Goal: Task Accomplishment & Management: Manage account settings

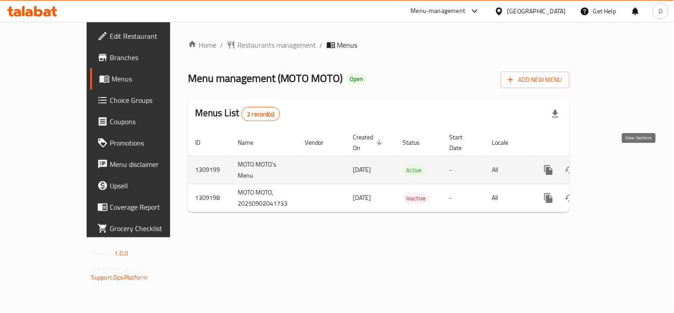
click at [618, 164] on icon "enhanced table" at bounding box center [613, 169] width 11 height 11
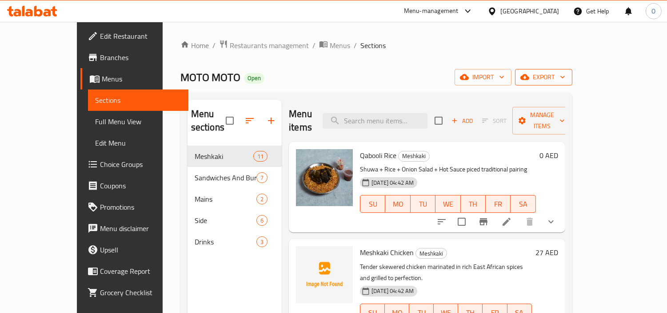
click at [565, 76] on span "export" at bounding box center [543, 77] width 43 height 11
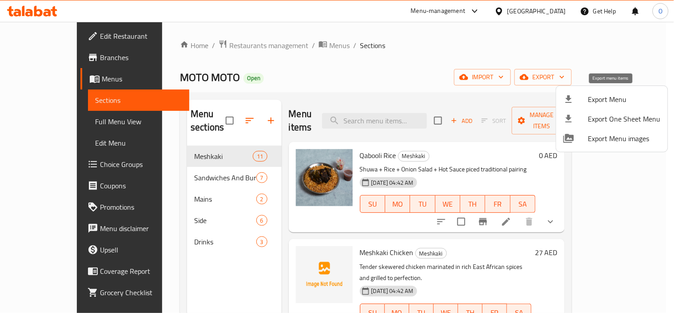
click at [610, 91] on li "Export Menu" at bounding box center [613, 99] width 112 height 20
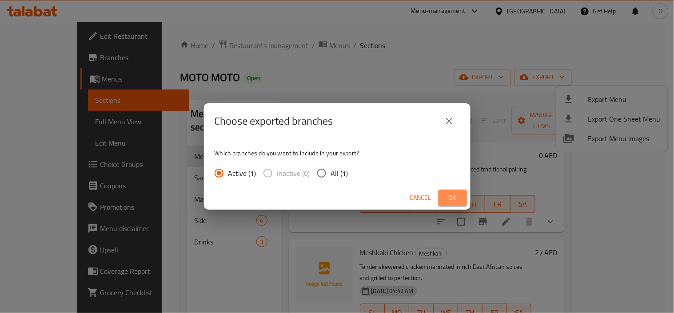
click at [463, 192] on button "Ok" at bounding box center [453, 197] width 28 height 16
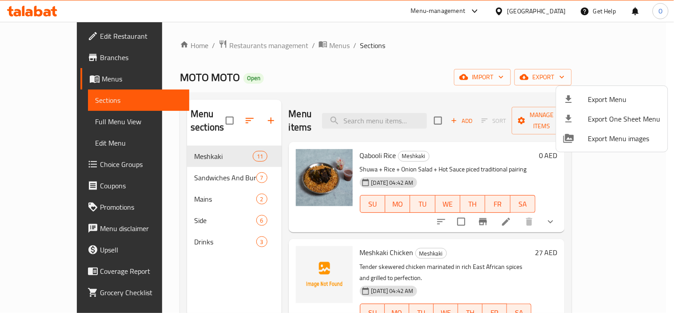
click at [413, 56] on div at bounding box center [337, 156] width 674 height 313
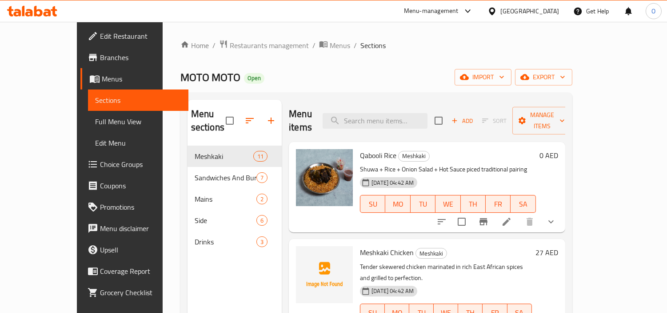
click at [396, 72] on div "MOTO MOTO Open import export" at bounding box center [376, 77] width 392 height 16
click at [266, 118] on icon "button" at bounding box center [271, 120] width 11 height 11
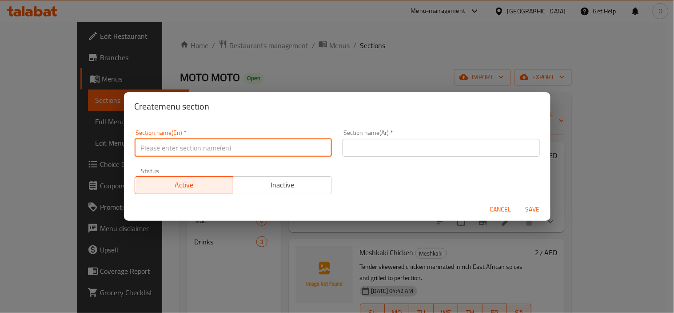
paste input "Shuwa"
type input "Shuwa"
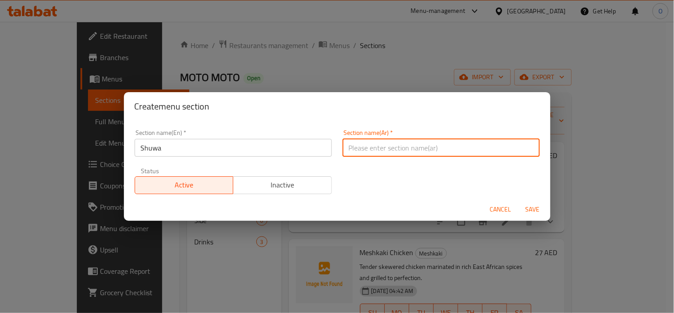
paste input "شوا"
type input "شوا"
click at [528, 204] on span "Save" at bounding box center [532, 209] width 21 height 11
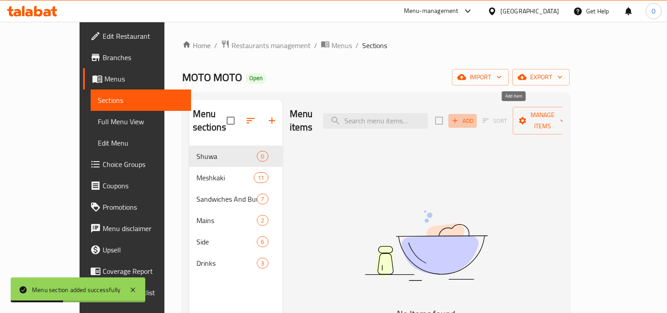
click at [475, 116] on span "Add" at bounding box center [463, 121] width 24 height 10
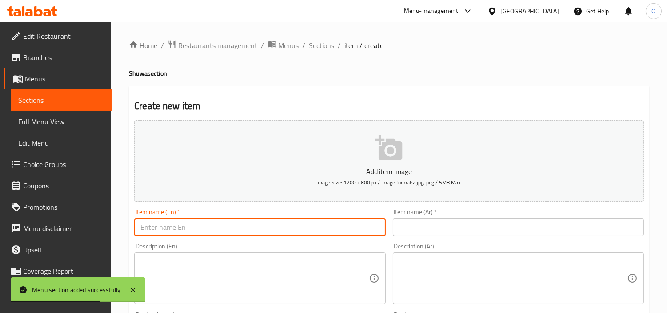
paste input "Shuwa Rice Serving 1 Person"
type input "Shuwa Rice Serving 1 Person"
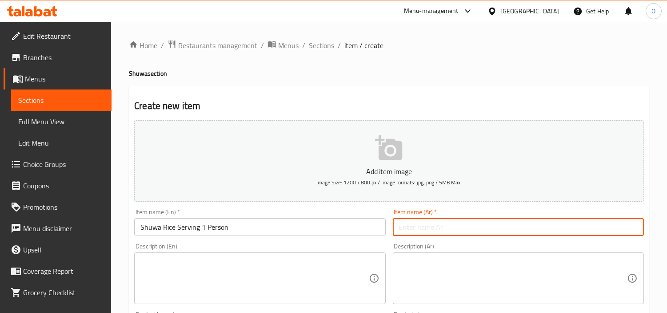
drag, startPoint x: 468, startPoint y: 241, endPoint x: 417, endPoint y: 225, distance: 53.8
click at [417, 225] on input "text" at bounding box center [518, 227] width 251 height 18
paste input "أرز شووا يكفي لشخص واحد"
type input "أرز شووا يكفي لشخص واحد"
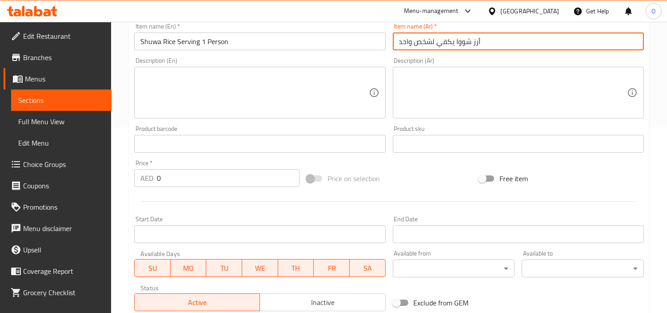
scroll to position [197, 0]
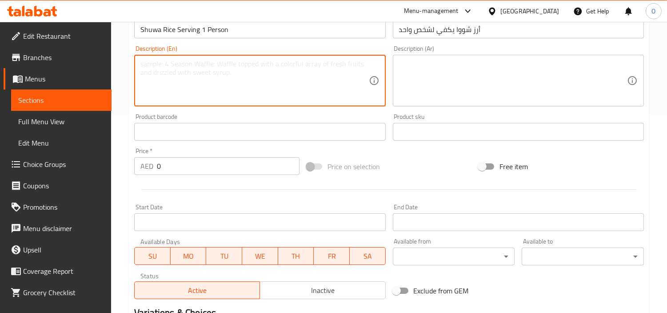
paste textarea "Saffron /qaboli rice"
click at [155, 63] on textarea "Saffron /qaboli rice" at bounding box center [254, 81] width 228 height 42
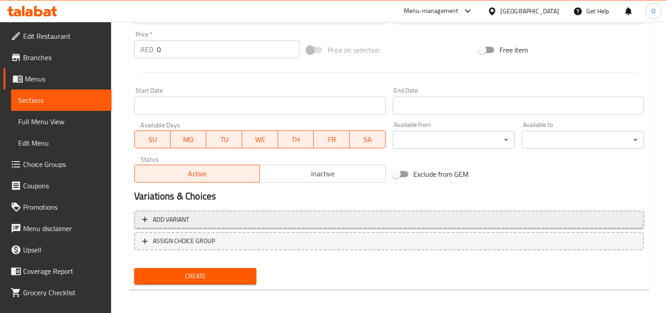
type textarea "Saffron /qaboli rice"
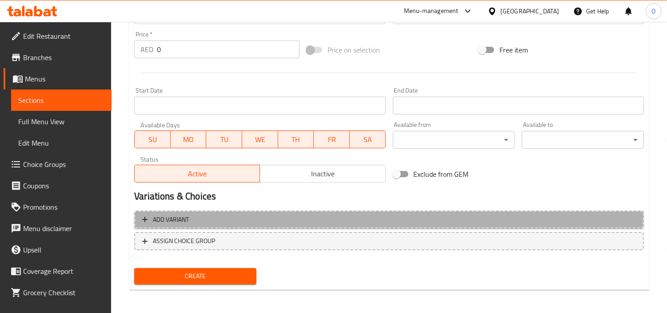
click at [449, 213] on button "Add variant" at bounding box center [389, 219] width 510 height 18
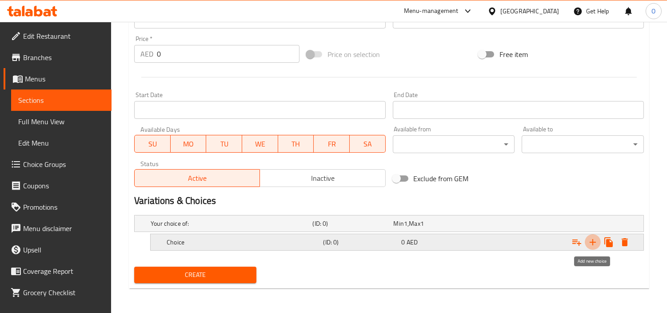
click at [588, 238] on icon "Expand" at bounding box center [593, 242] width 11 height 11
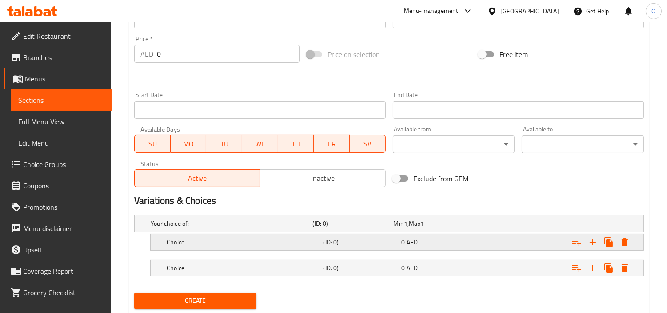
click at [216, 241] on h5 "Choice" at bounding box center [243, 241] width 153 height 9
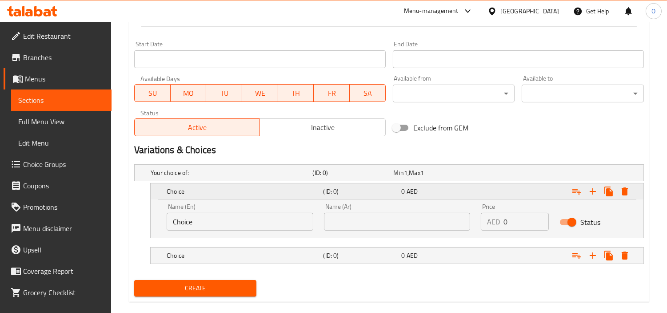
scroll to position [374, 0]
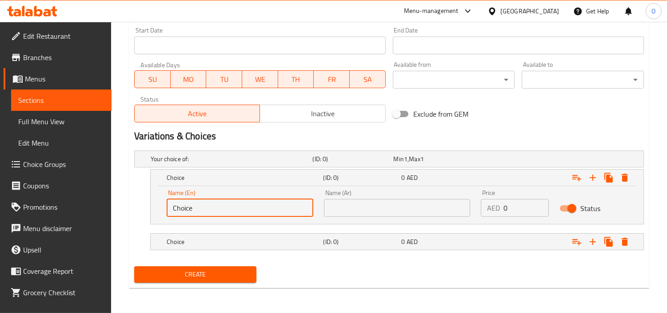
click at [209, 205] on input "Choice" at bounding box center [240, 208] width 147 height 18
drag, startPoint x: 209, startPoint y: 205, endPoint x: 189, endPoint y: 210, distance: 20.3
click at [189, 210] on input "Choice" at bounding box center [240, 208] width 147 height 18
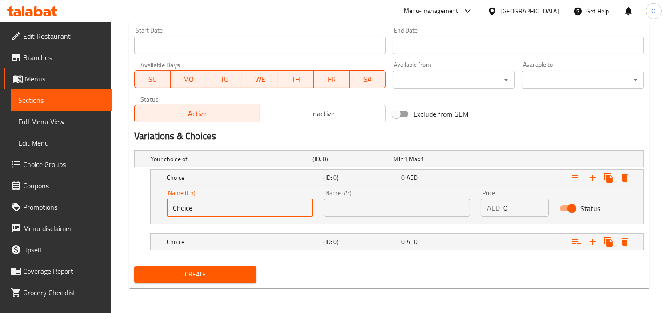
paste input "Saffron"
type input "Saffron"
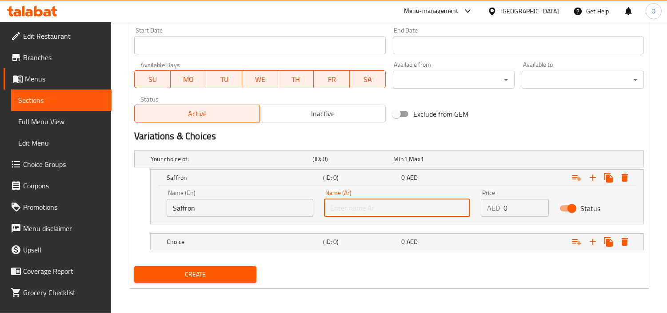
paste input "زعفران"
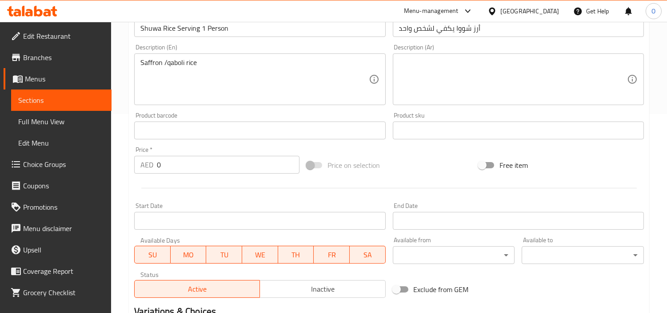
scroll to position [176, 0]
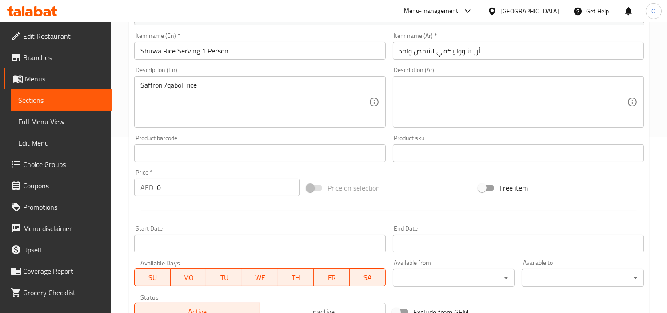
type input "زعفران"
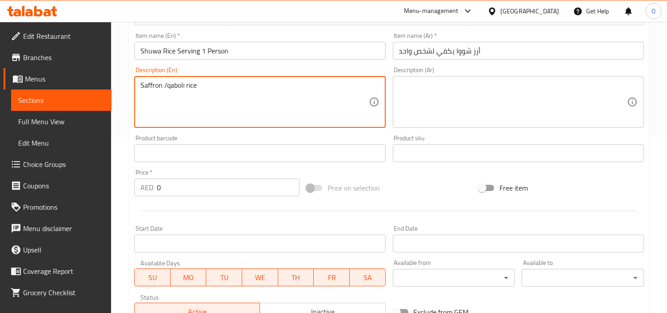
drag, startPoint x: 166, startPoint y: 85, endPoint x: 199, endPoint y: 77, distance: 33.4
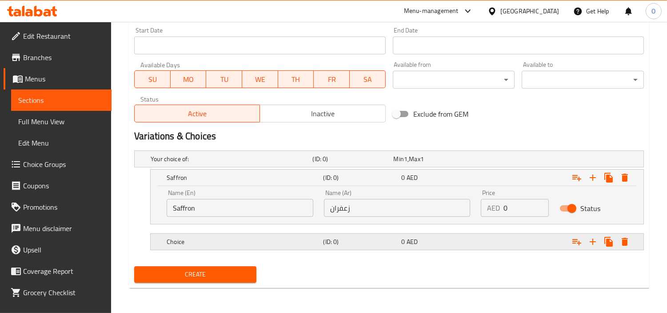
click at [210, 245] on h5 "Choice" at bounding box center [243, 241] width 153 height 9
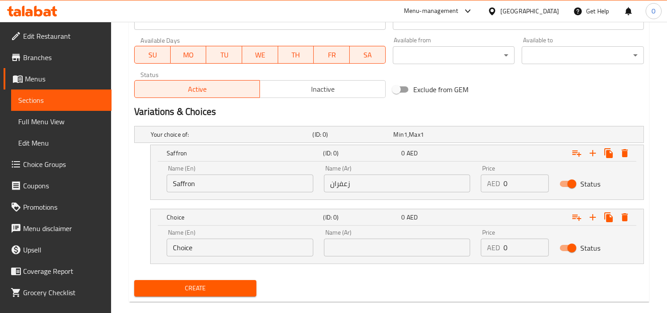
scroll to position [412, 0]
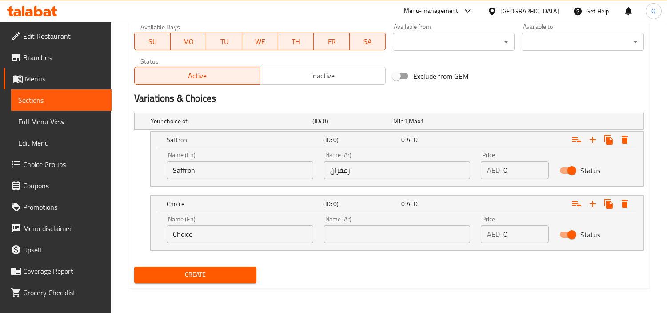
click at [222, 233] on input "Choice" at bounding box center [240, 234] width 147 height 18
drag, startPoint x: 217, startPoint y: 235, endPoint x: 199, endPoint y: 236, distance: 17.8
click at [199, 236] on input "Choice" at bounding box center [240, 234] width 147 height 18
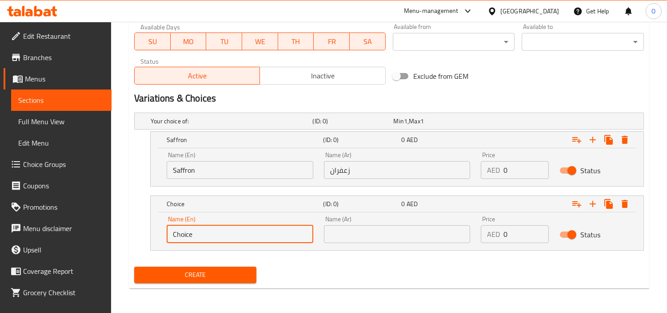
click at [199, 236] on input "Choice" at bounding box center [240, 234] width 147 height 18
paste input "Qaboli Rice"
type input "Qaboli Rice"
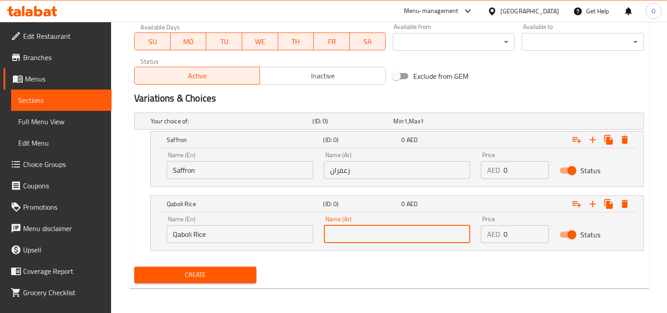
paste input "أرز قابلولي"
type input "أرز قابلولي"
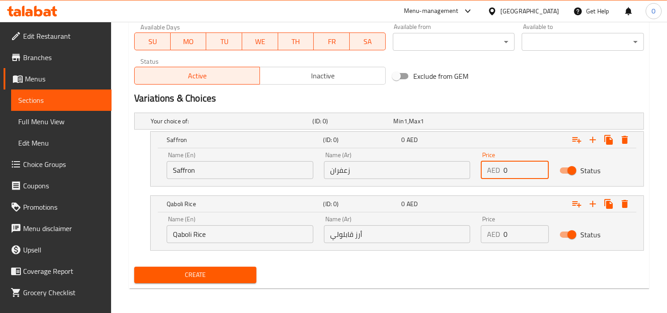
drag, startPoint x: 512, startPoint y: 176, endPoint x: 477, endPoint y: 178, distance: 35.2
click at [477, 178] on div "Price AED 0 Price" at bounding box center [515, 165] width 79 height 38
type input "91"
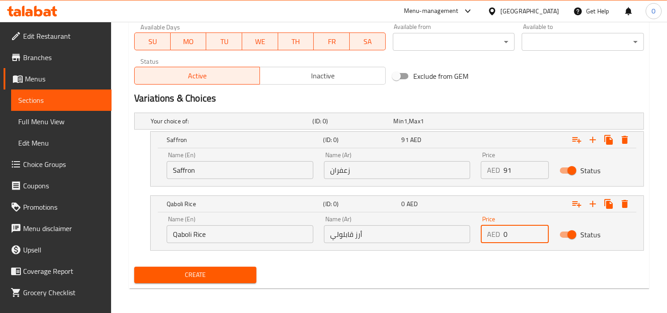
drag, startPoint x: 509, startPoint y: 233, endPoint x: 502, endPoint y: 236, distance: 7.0
click at [502, 236] on div "AED 0 Price" at bounding box center [515, 234] width 68 height 18
type input "91"
click at [496, 273] on div "Create" at bounding box center [389, 275] width 517 height 24
click at [334, 282] on div "Create" at bounding box center [389, 275] width 517 height 24
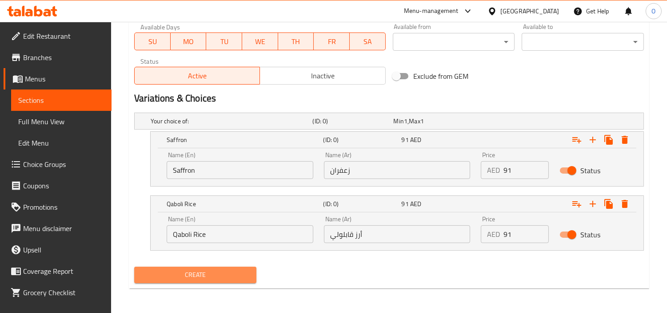
click at [185, 277] on span "Create" at bounding box center [195, 274] width 108 height 11
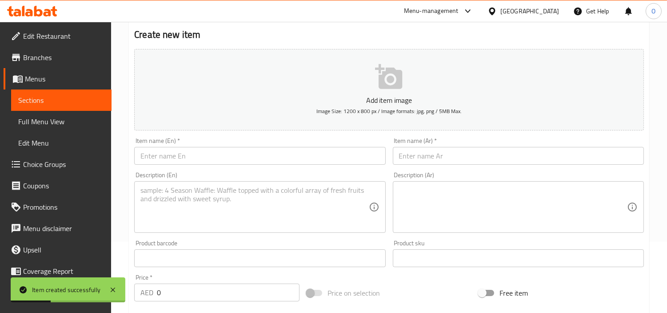
scroll to position [16, 0]
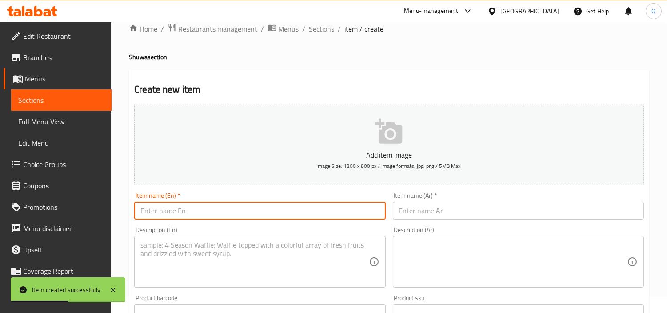
paste input "Shuwa Rice Serving 2-3 People"
type input "Shuwa Rice Serving 2-3 People"
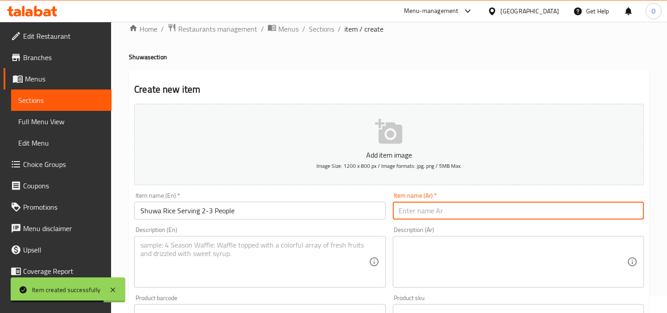
paste input "أرز شووا يكفي من 2 إلى 3 أشخاص"
type input "أرز شووا يكفي من 2 إلى 3 أشخاص"
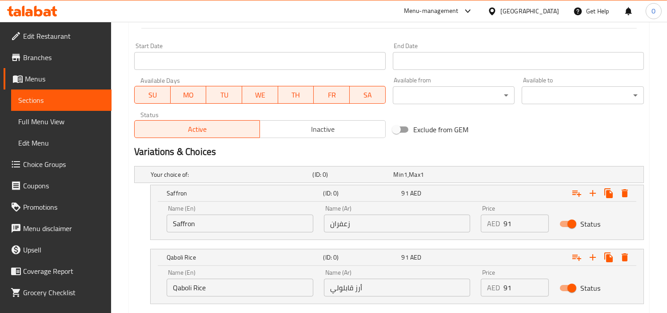
scroll to position [412, 0]
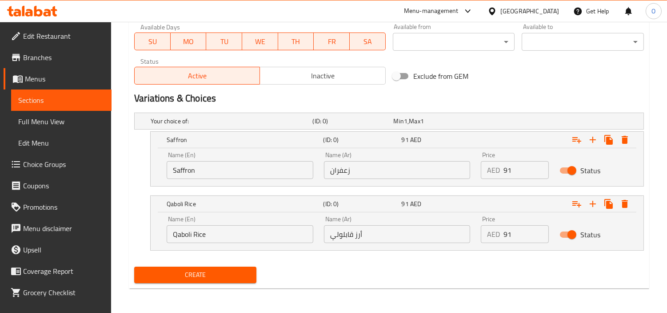
click at [245, 171] on input "Saffron" at bounding box center [240, 170] width 147 height 18
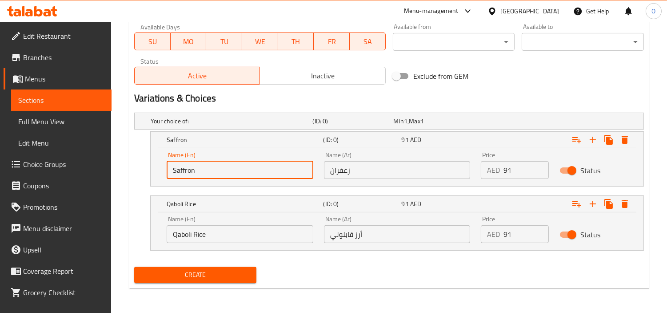
click at [245, 171] on input "Saffron" at bounding box center [240, 170] width 147 height 18
paste input "text"
type input "Saffron"
click at [248, 239] on input "Qaboli Rice" at bounding box center [240, 234] width 147 height 18
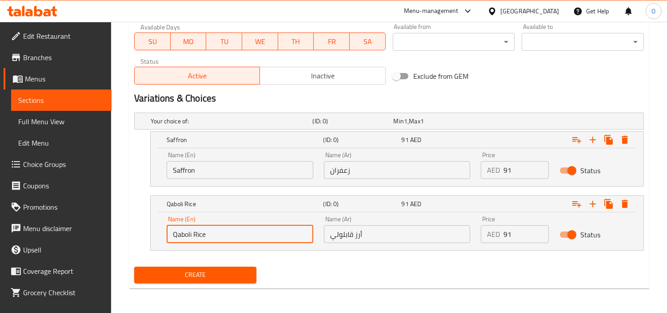
click at [248, 239] on input "Qaboli Rice" at bounding box center [240, 234] width 147 height 18
paste input "text"
type input "Qaboli Rice"
click at [206, 169] on input "Saffron" at bounding box center [240, 170] width 147 height 18
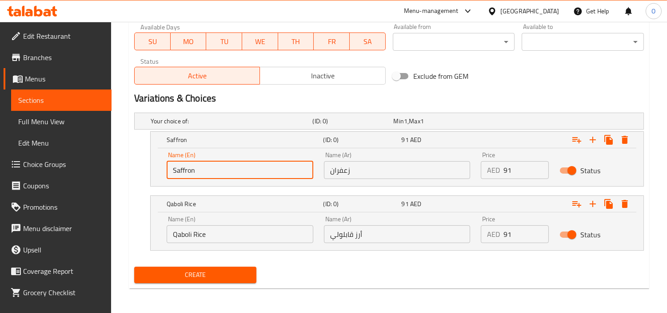
click at [206, 169] on input "Saffron" at bounding box center [240, 170] width 147 height 18
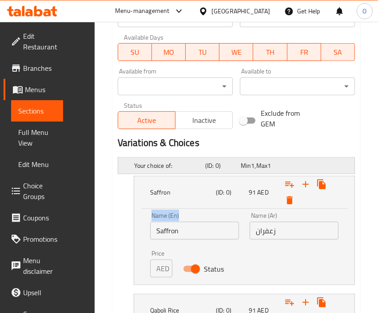
click at [206, 169] on div "Your choice of: (ID: 0) Min 1 , Max 1 Name (En) Your choice of: Name (En) Name …" at bounding box center [236, 283] width 245 height 261
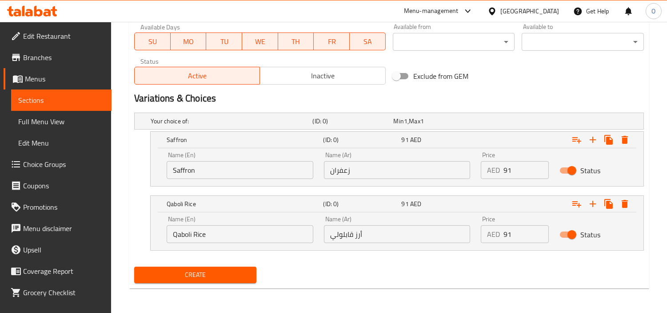
click at [197, 165] on input "Saffron" at bounding box center [240, 170] width 147 height 18
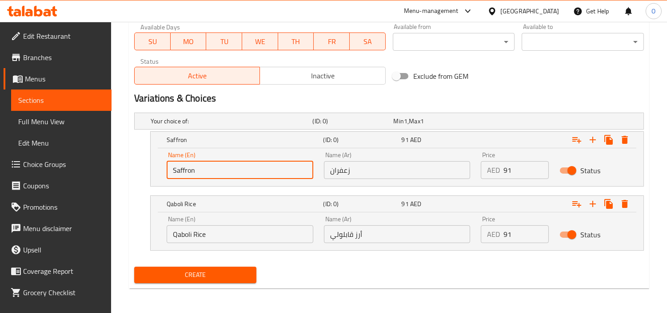
click at [197, 165] on input "Saffron" at bounding box center [240, 170] width 147 height 18
drag, startPoint x: 197, startPoint y: 165, endPoint x: 180, endPoint y: 169, distance: 18.2
click at [180, 169] on input "Saffron" at bounding box center [240, 170] width 147 height 18
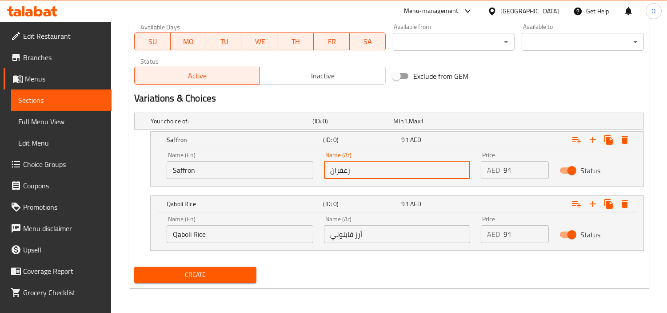
paste input "text"
type input "زعفران"
click at [240, 234] on input "Qaboli Rice" at bounding box center [240, 234] width 147 height 18
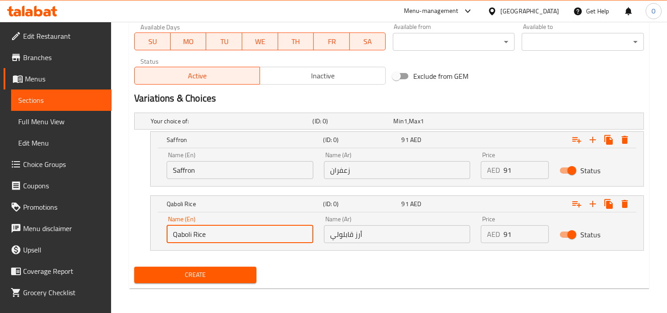
click at [240, 234] on input "Qaboli Rice" at bounding box center [240, 234] width 147 height 18
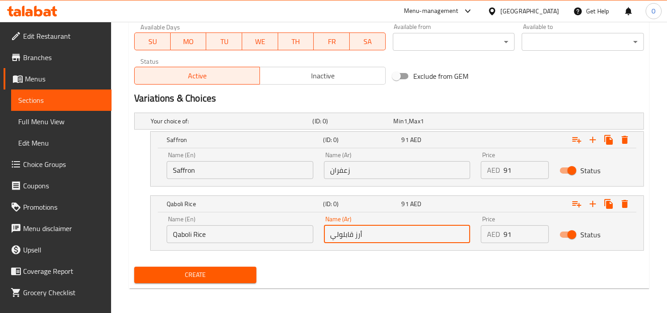
paste input "text"
type input "أرز قابلولي"
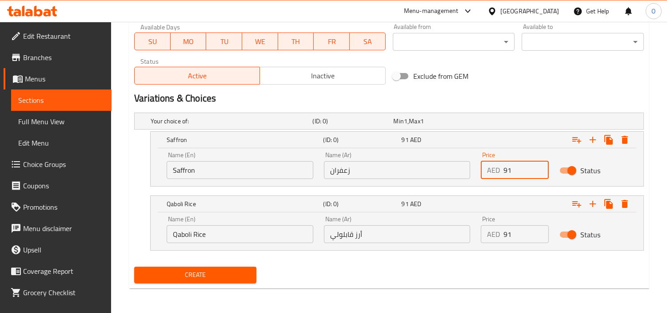
drag, startPoint x: 513, startPoint y: 171, endPoint x: 497, endPoint y: 179, distance: 18.1
click at [497, 179] on div "Price AED 91 Price" at bounding box center [515, 165] width 79 height 38
type input "130"
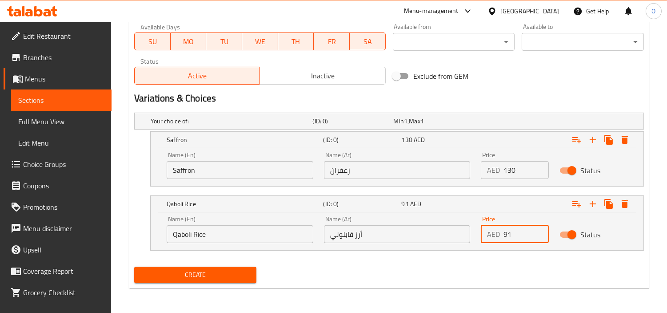
drag, startPoint x: 507, startPoint y: 246, endPoint x: 485, endPoint y: 251, distance: 22.9
click at [485, 251] on div "Your choice of: (ID: 0) Min 1 , Max 1 Name (En) Your choice of: Name (En) Name …" at bounding box center [389, 186] width 517 height 154
type input "130"
click at [488, 249] on div "Name (En) Qaboli Rice Name (En) Name (Ar) أرز قابلولي Name (Ar) Price AED 130 P…" at bounding box center [397, 231] width 493 height 38
drag, startPoint x: 180, startPoint y: 275, endPoint x: 176, endPoint y: 269, distance: 6.7
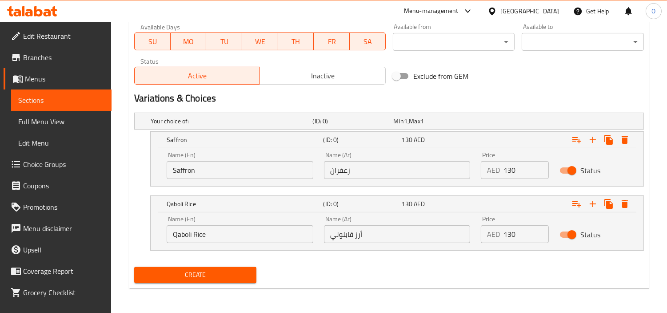
click at [180, 276] on span "Create" at bounding box center [195, 274] width 108 height 11
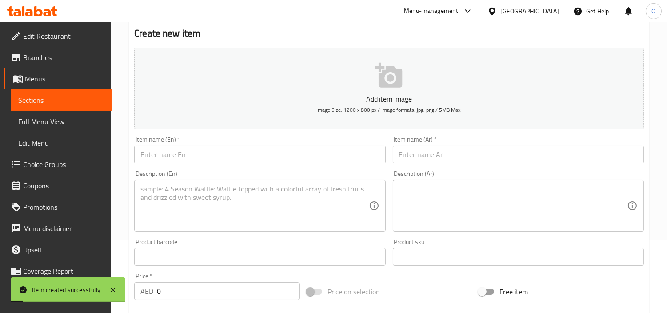
scroll to position [0, 0]
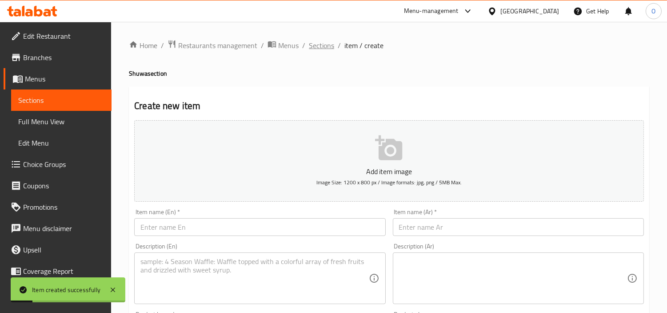
click at [329, 46] on span "Sections" at bounding box center [321, 45] width 25 height 11
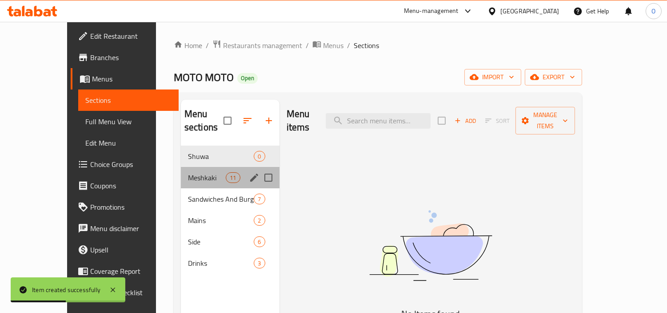
click at [181, 171] on div "[STREET_ADDRESS]" at bounding box center [230, 177] width 99 height 21
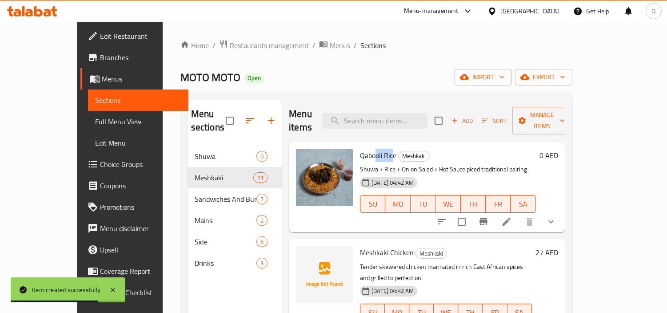
drag, startPoint x: 356, startPoint y: 144, endPoint x: 375, endPoint y: 135, distance: 20.9
click at [375, 148] on span "Qabooli Rice" at bounding box center [378, 154] width 36 height 13
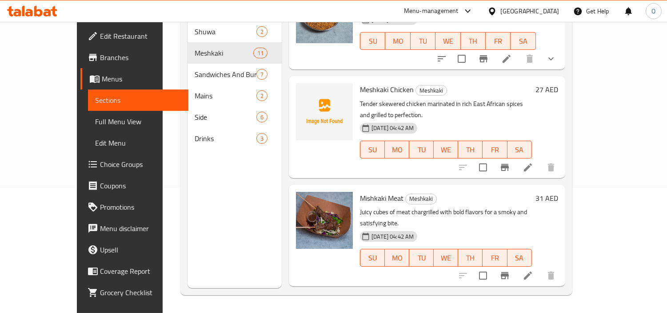
scroll to position [36, 0]
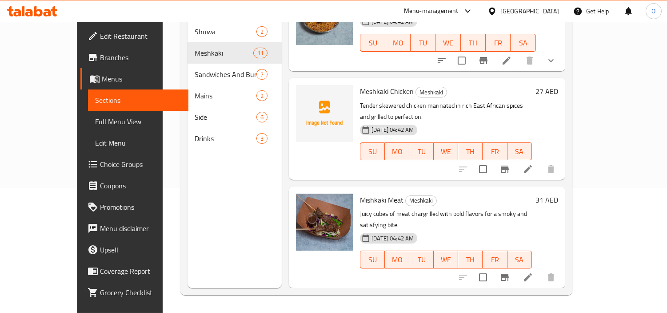
click at [360, 193] on span "Mishkaki Meat" at bounding box center [382, 199] width 44 height 13
click at [541, 269] on li at bounding box center [528, 277] width 25 height 16
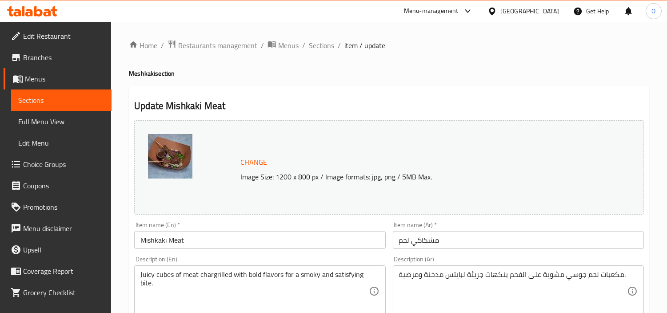
click at [205, 244] on input "Mishkaki Meat" at bounding box center [259, 240] width 251 height 18
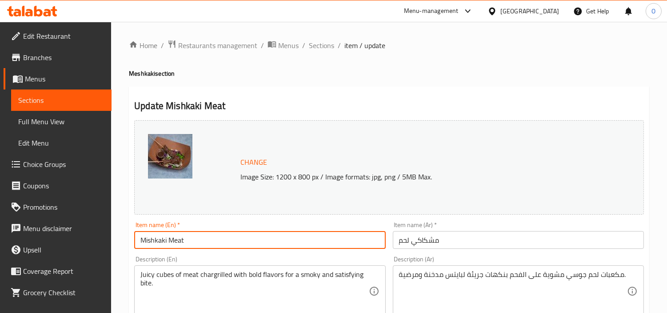
click at [205, 244] on input "Mishkaki Meat" at bounding box center [259, 240] width 251 height 18
paste input "eshkaki Meat (3 Sticks)"
drag, startPoint x: 188, startPoint y: 237, endPoint x: 225, endPoint y: 237, distance: 36.9
click at [227, 237] on input "Meshkaki Meat (3 Sticks)" at bounding box center [259, 240] width 251 height 18
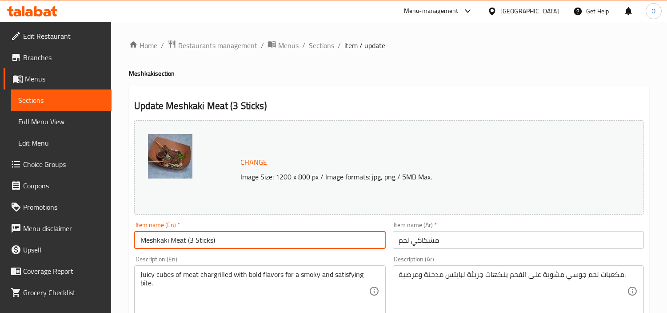
type input "Meshkaki Meat (3 Sticks)"
click at [461, 246] on input "مشكاكي لحم" at bounding box center [518, 240] width 251 height 18
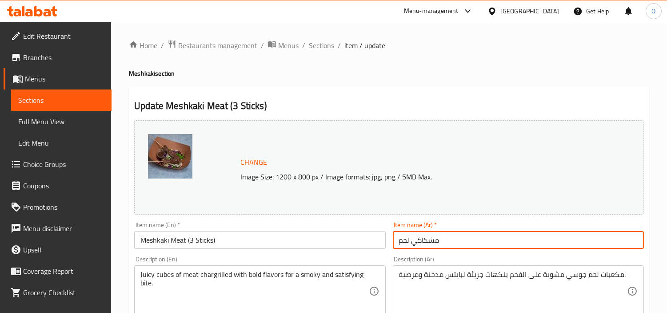
paste input "(3 أعواد)"
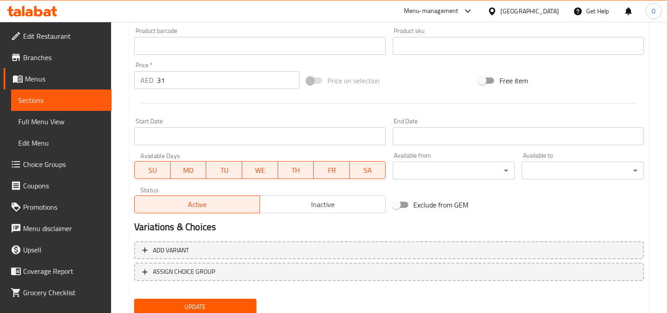
scroll to position [327, 0]
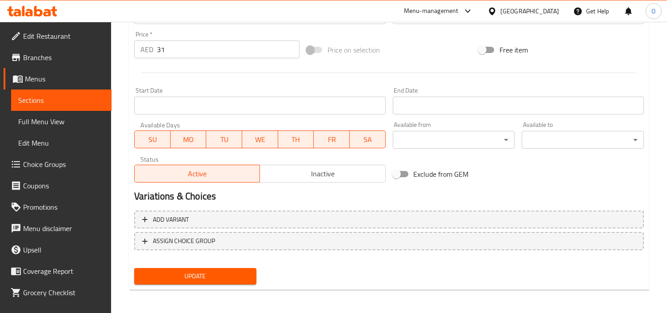
type input "مشكاكي لحم (3 أعواد)"
click at [201, 273] on span "Update" at bounding box center [195, 275] width 108 height 11
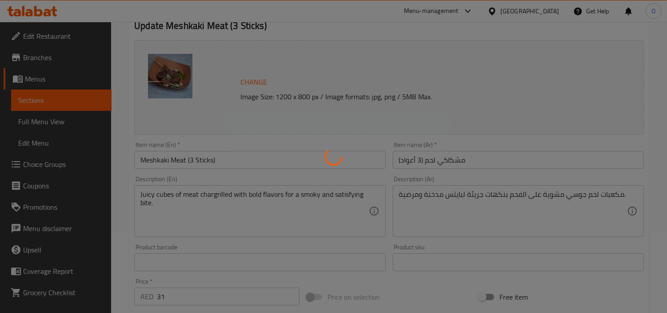
scroll to position [0, 0]
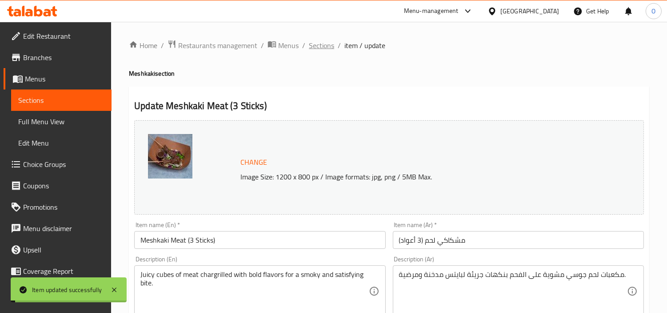
click at [317, 41] on span "Sections" at bounding box center [321, 45] width 25 height 11
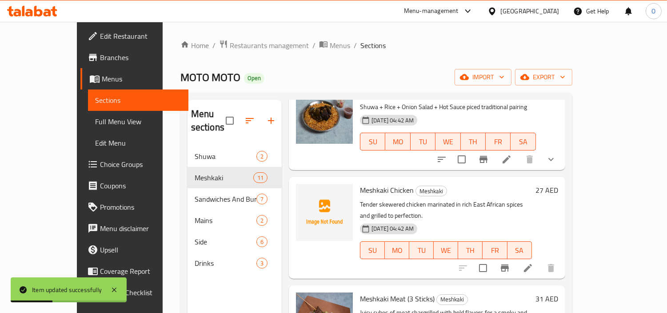
scroll to position [49, 0]
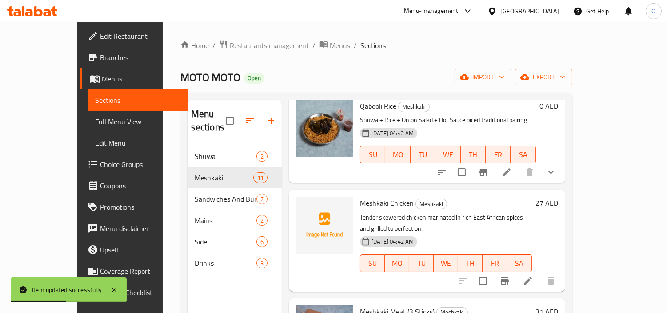
click at [541, 273] on li at bounding box center [528, 281] width 25 height 16
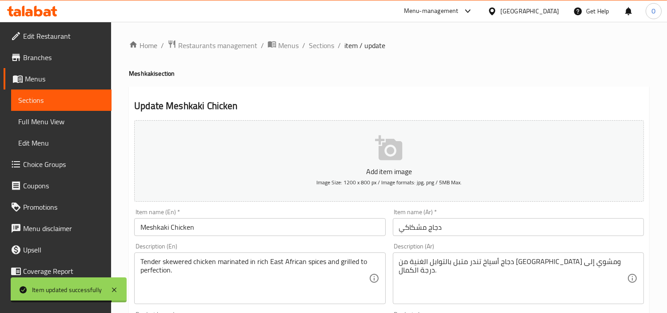
click at [165, 234] on input "Meshkaki Chicken" at bounding box center [259, 227] width 251 height 18
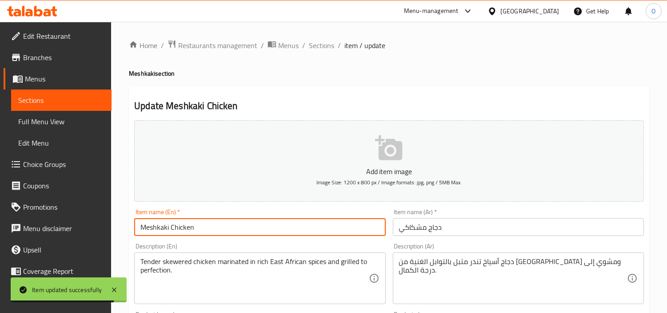
click at [165, 234] on input "Meshkaki Chicken" at bounding box center [259, 227] width 251 height 18
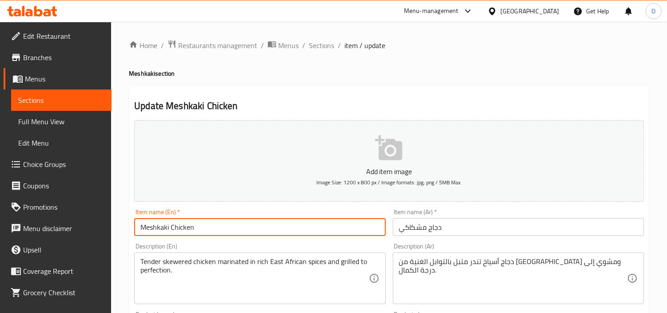
paste input "(3 Sticks)"
drag, startPoint x: 194, startPoint y: 229, endPoint x: 228, endPoint y: 223, distance: 34.2
click at [228, 223] on input "Meshkaki Chicken (3 Sticks)" at bounding box center [259, 227] width 251 height 18
type input "Meshkaki Chicken (3 Sticks)"
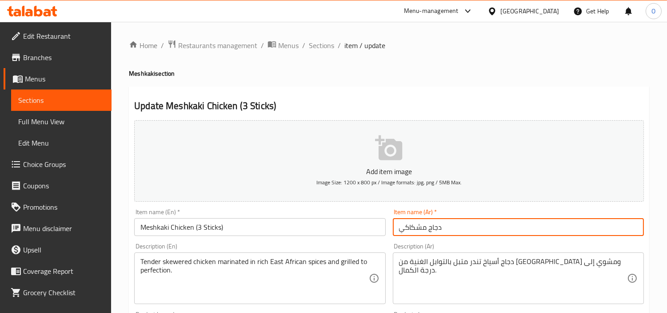
click at [469, 226] on input "دجاج مشكاكي" at bounding box center [518, 227] width 251 height 18
paste input "(3 أعواد)"
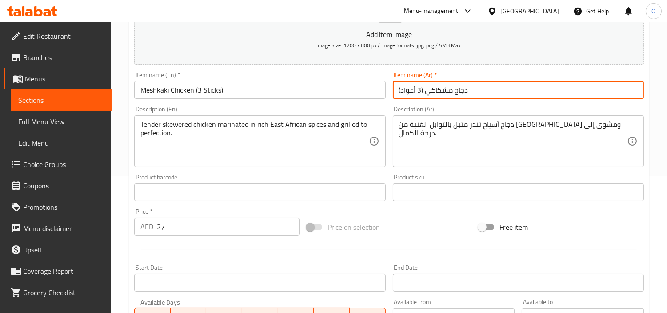
scroll to position [296, 0]
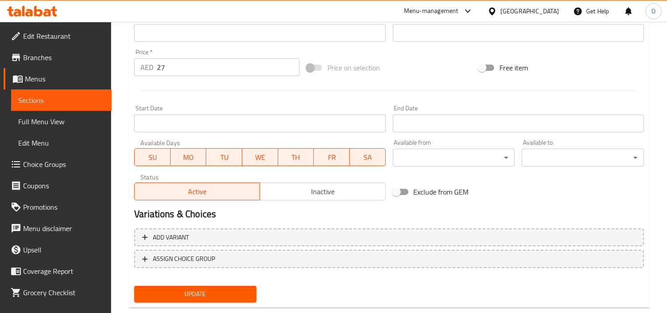
type input "دجاج مشكاكي (3 أعواد)"
click at [231, 296] on span "Update" at bounding box center [195, 293] width 108 height 11
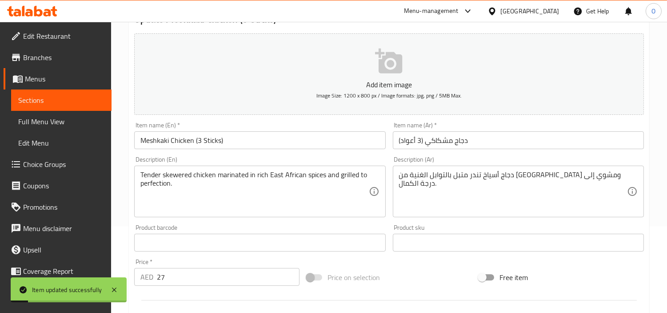
scroll to position [0, 0]
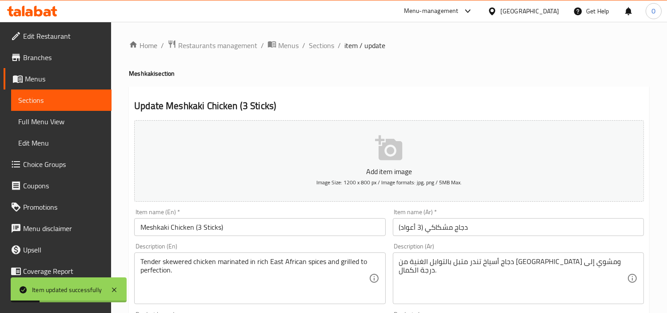
drag, startPoint x: 317, startPoint y: 41, endPoint x: 335, endPoint y: 36, distance: 18.6
click at [317, 41] on span "Sections" at bounding box center [321, 45] width 25 height 11
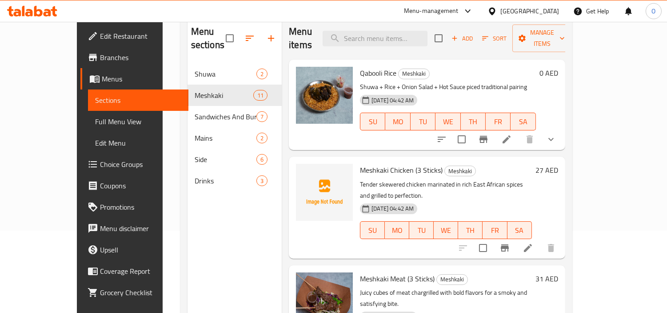
scroll to position [25, 0]
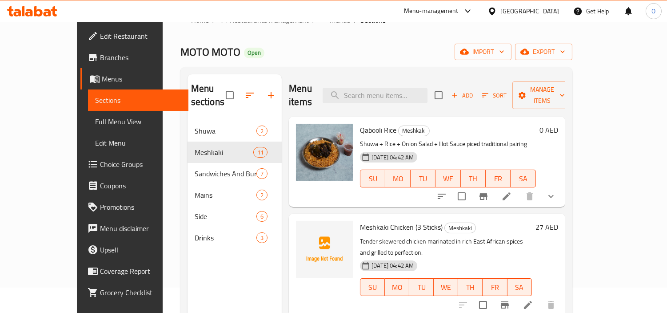
click at [474, 92] on span "Add" at bounding box center [462, 95] width 24 height 10
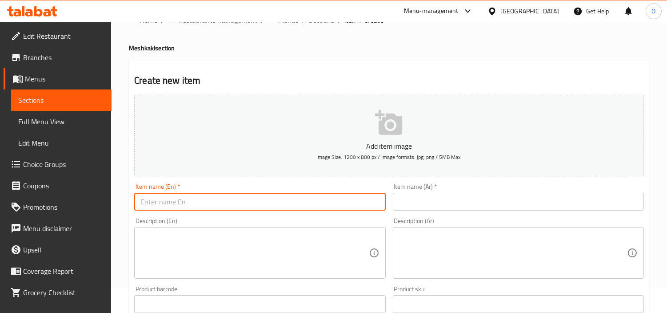
paste input "Special Moto Kebab (5 Pcs)"
type input "Special Moto Kebab (5 Pcs)"
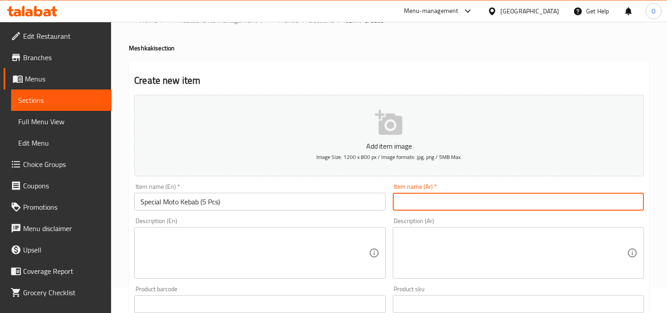
paste input "كباب موتو الخاص (5 قطع)"
type input "كباب موتو الخاص (5 قطع)"
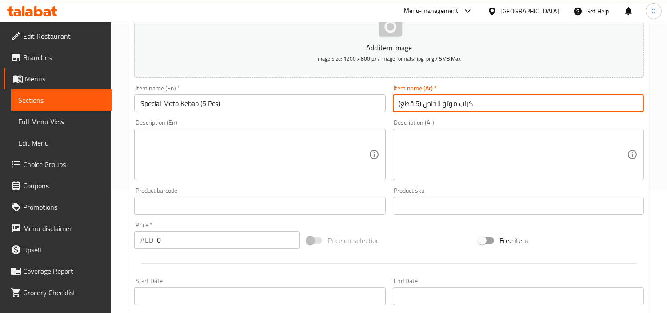
scroll to position [124, 0]
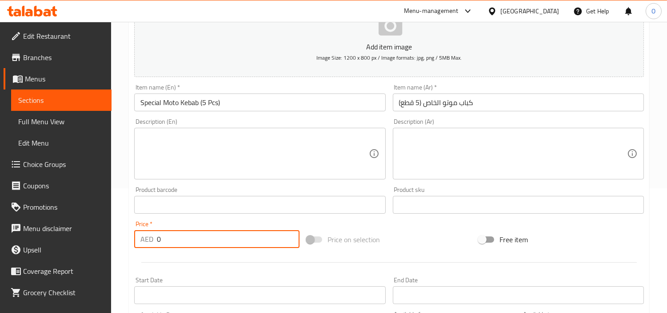
drag, startPoint x: 163, startPoint y: 239, endPoint x: 145, endPoint y: 244, distance: 18.4
click at [145, 244] on div "AED 0 Price *" at bounding box center [216, 239] width 165 height 18
type input "40"
click at [161, 264] on div at bounding box center [389, 262] width 517 height 22
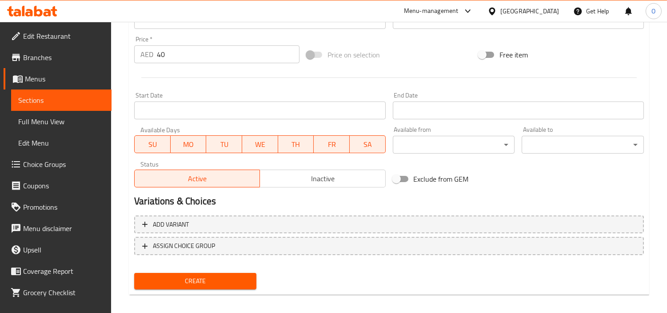
scroll to position [314, 0]
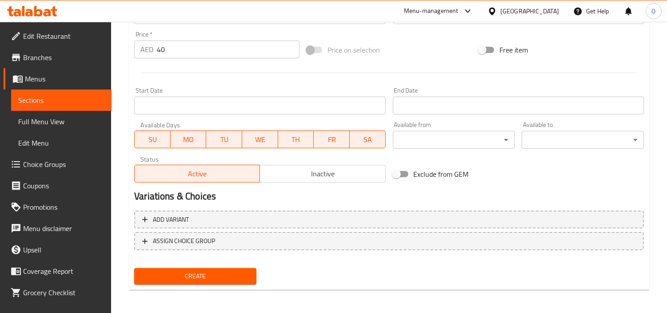
click at [166, 268] on button "Create" at bounding box center [195, 276] width 122 height 16
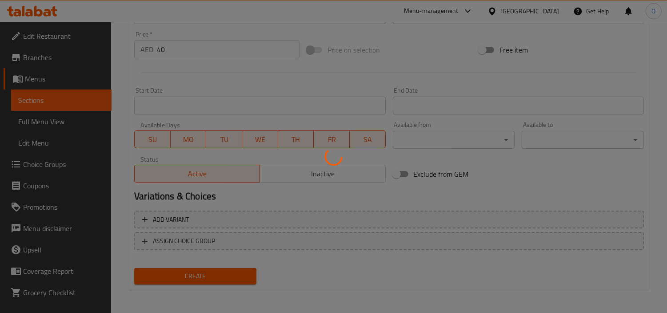
type input "0"
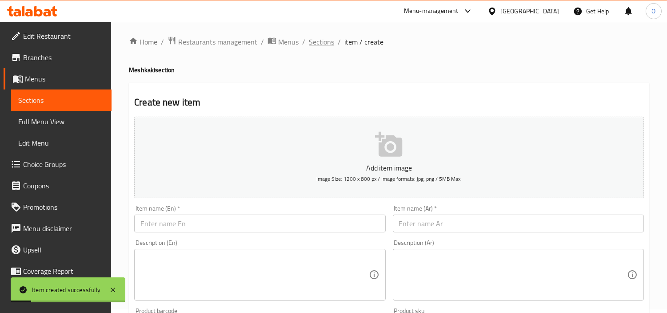
scroll to position [0, 0]
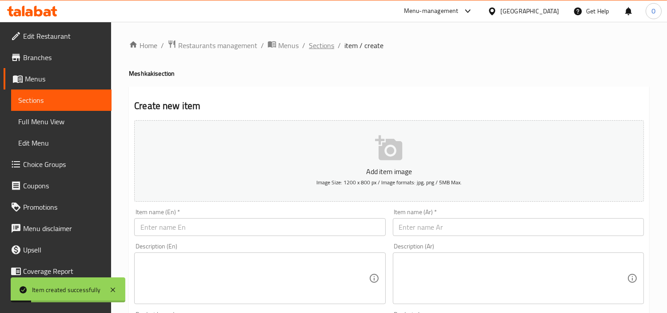
click at [321, 47] on span "Sections" at bounding box center [321, 45] width 25 height 11
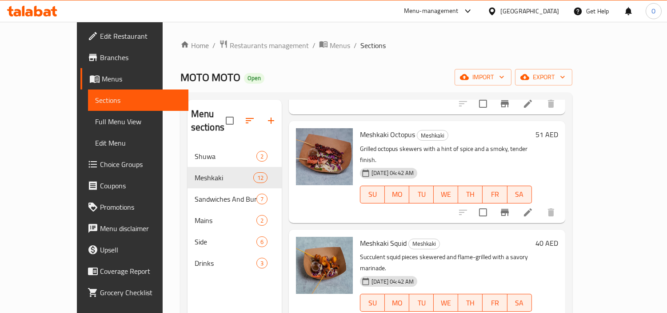
scroll to position [543, 0]
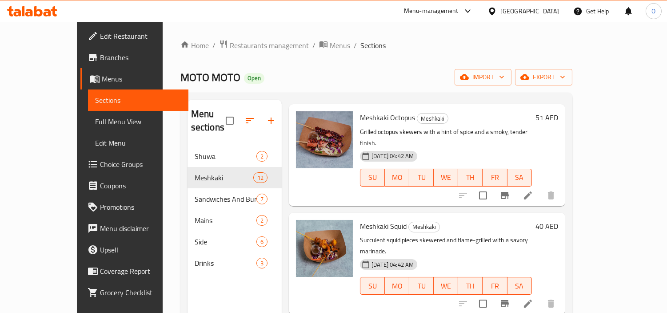
click at [541, 295] on li at bounding box center [528, 303] width 25 height 16
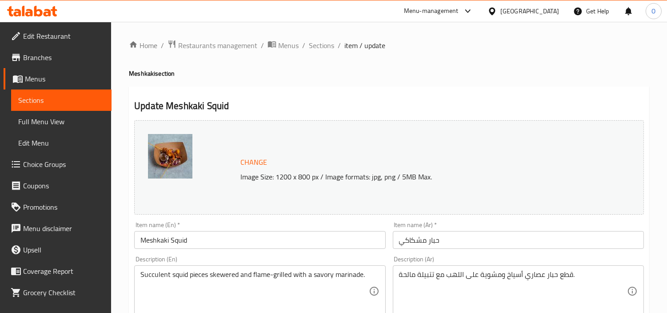
click at [228, 243] on input "Meshkaki Squid" at bounding box center [259, 240] width 251 height 18
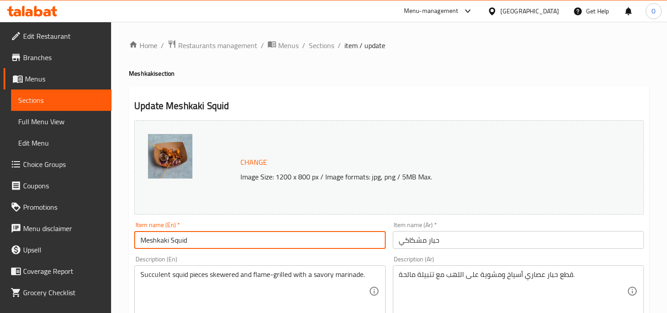
click at [228, 243] on input "Meshkaki Squid" at bounding box center [259, 240] width 251 height 18
click at [148, 245] on input "Meshkaki Squid" at bounding box center [259, 240] width 251 height 18
paste input "(3 Sticks)"
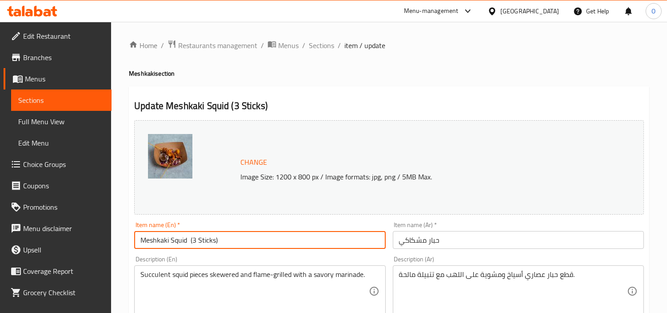
click at [190, 236] on input "Meshkaki Squid (3 Sticks)" at bounding box center [259, 240] width 251 height 18
click at [229, 247] on input "Meshkaki Squid (3 Sticks)" at bounding box center [259, 240] width 251 height 18
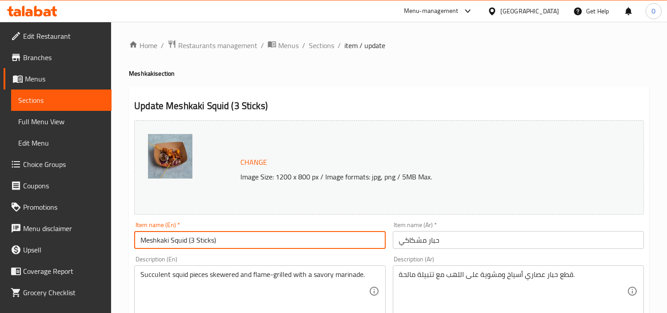
drag, startPoint x: 229, startPoint y: 247, endPoint x: 195, endPoint y: 245, distance: 34.7
click at [197, 246] on input "Meshkaki Squid (3 Sticks)" at bounding box center [259, 240] width 251 height 18
drag, startPoint x: 188, startPoint y: 241, endPoint x: 213, endPoint y: 242, distance: 25.8
click at [225, 243] on input "Meshkaki Squid (3 Sticks)" at bounding box center [259, 240] width 251 height 18
type input "Meshkaki Squid (3 Sticks)"
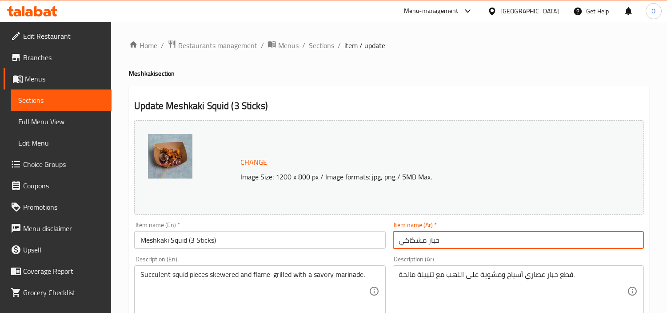
click at [453, 245] on input "حبار مشكاكي" at bounding box center [518, 240] width 251 height 18
paste input "(3 أعواد)"
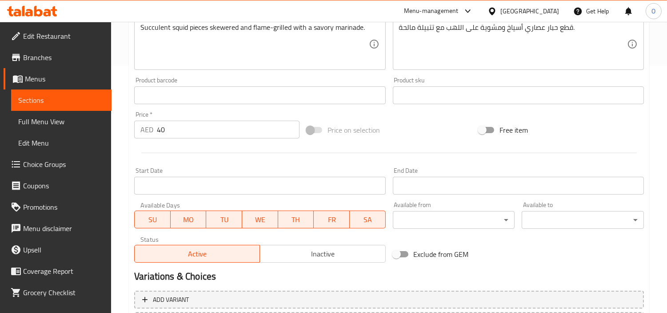
scroll to position [327, 0]
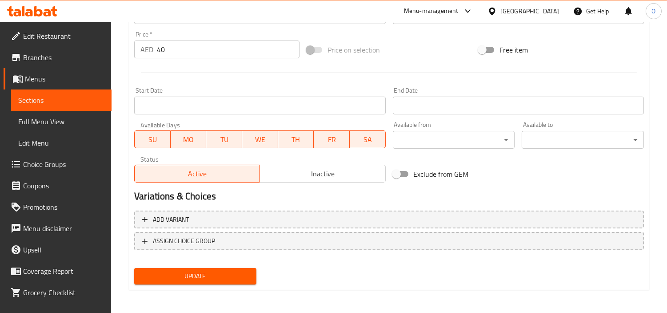
type input "حبار مشكاكي (3 أعواد)"
click at [211, 264] on div "Update" at bounding box center [195, 276] width 129 height 24
click at [210, 277] on span "Update" at bounding box center [195, 275] width 108 height 11
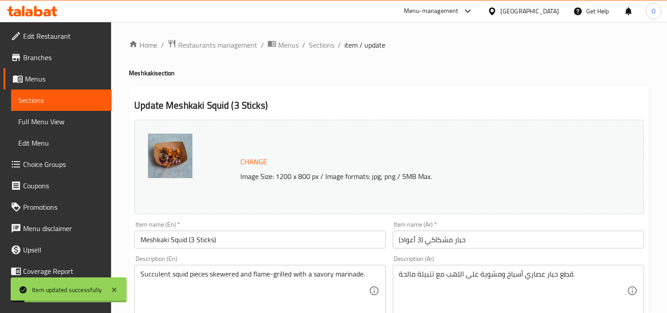
scroll to position [0, 0]
click at [325, 48] on span "Sections" at bounding box center [321, 45] width 25 height 11
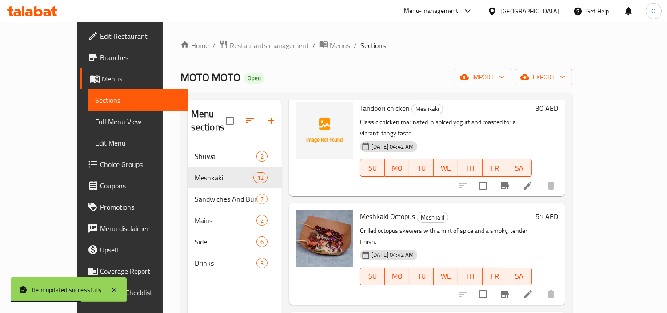
scroll to position [494, 0]
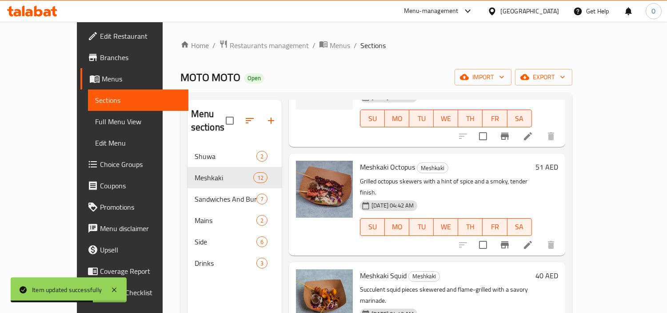
click at [533, 239] on icon at bounding box center [528, 244] width 11 height 11
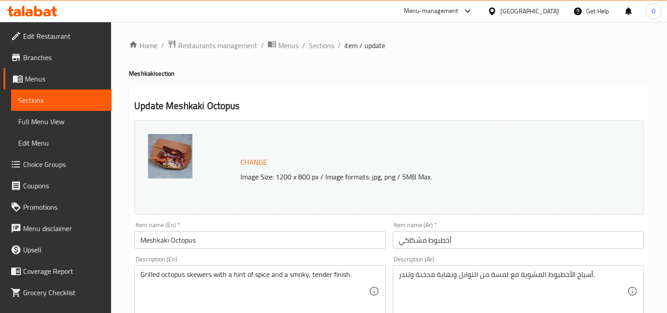
click at [201, 236] on input "Meshkaki Octopus" at bounding box center [259, 240] width 251 height 18
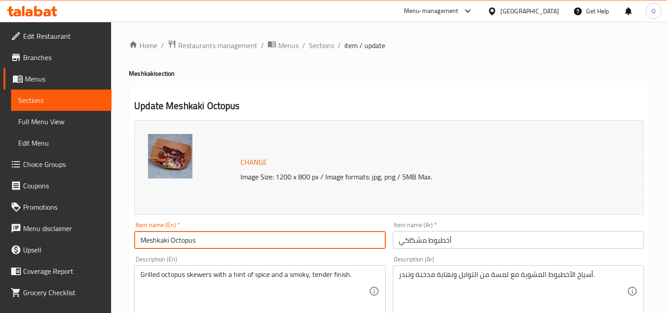
click at [201, 236] on input "Meshkaki Octopus" at bounding box center [259, 240] width 251 height 18
paste input "(3 Sticks)"
type input "Meshkaki Octopus (3 Sticks)"
drag, startPoint x: 197, startPoint y: 244, endPoint x: 225, endPoint y: 236, distance: 28.6
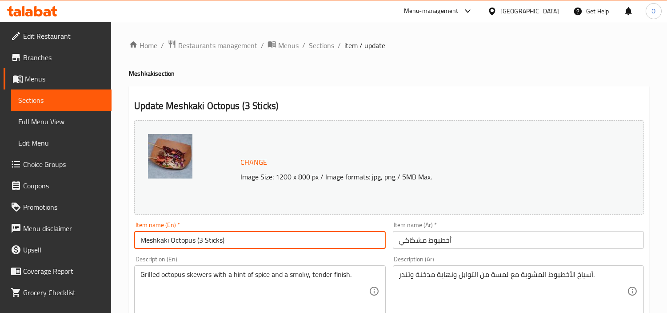
click at [225, 236] on input "Meshkaki Octopus (3 Sticks)" at bounding box center [259, 240] width 251 height 18
click at [472, 245] on input "أخطبوط مشكاكي" at bounding box center [518, 240] width 251 height 18
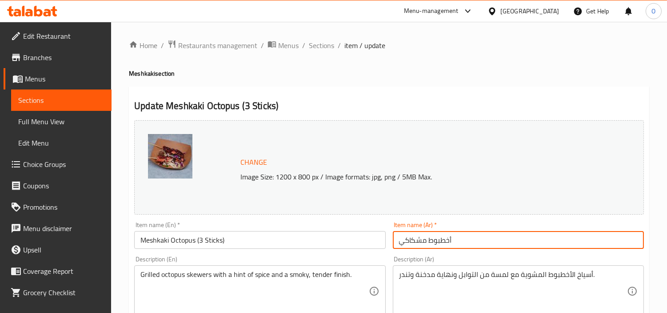
paste input "(3 أعواد)"
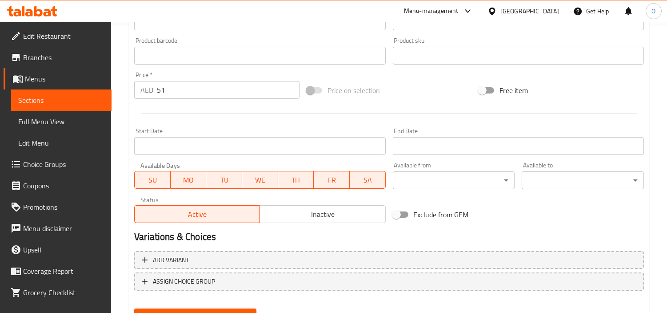
scroll to position [327, 0]
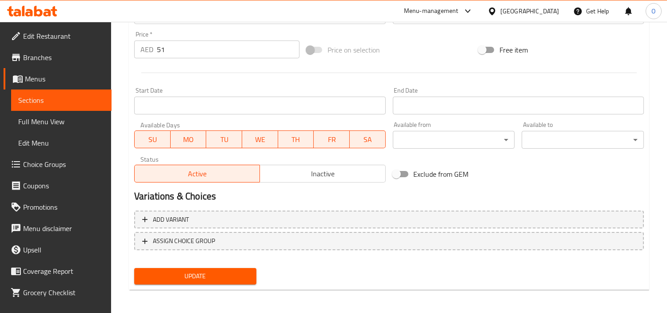
type input "أخطبوط مشكاكي (3 أعواد)"
click at [222, 273] on span "Update" at bounding box center [195, 275] width 108 height 11
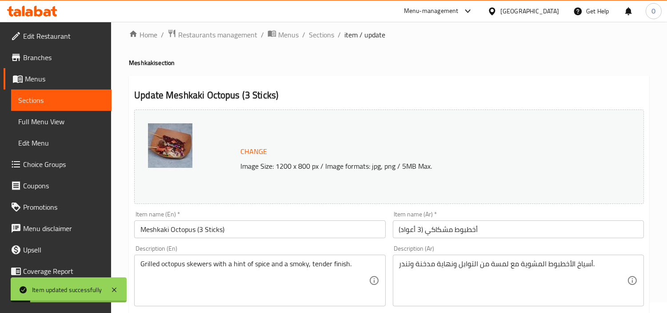
scroll to position [0, 0]
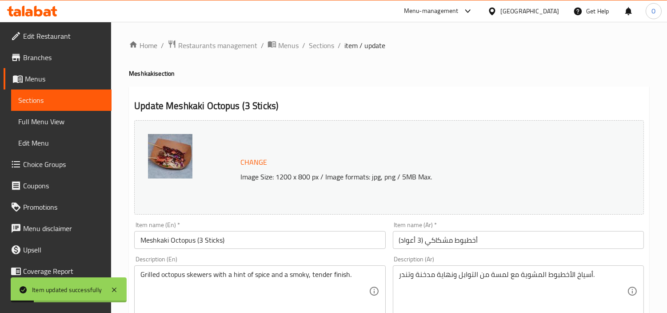
click at [328, 45] on span "Sections" at bounding box center [321, 45] width 25 height 11
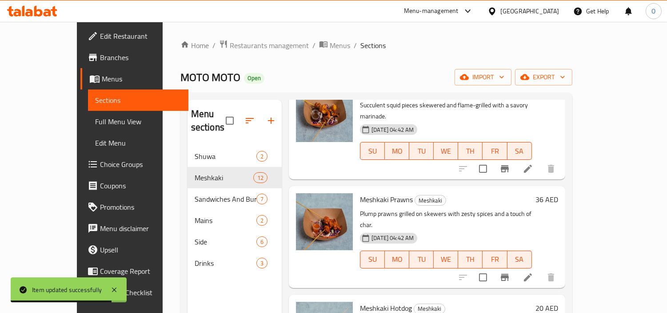
scroll to position [691, 0]
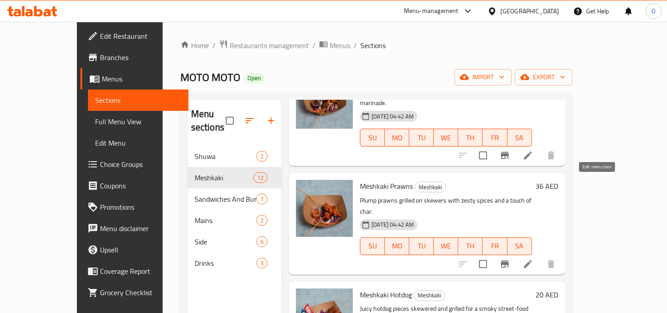
click at [533, 258] on icon at bounding box center [528, 263] width 11 height 11
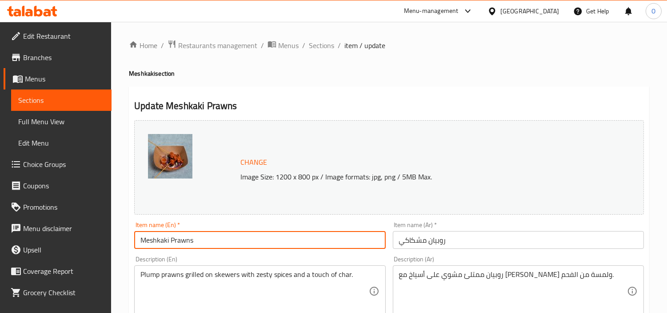
click at [211, 243] on input "Meshkaki Prawns" at bounding box center [259, 240] width 251 height 18
paste input "(3 Sticks)"
drag, startPoint x: 195, startPoint y: 241, endPoint x: 227, endPoint y: 238, distance: 32.6
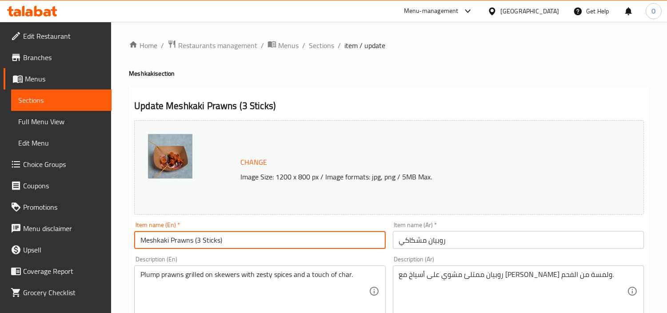
click at [227, 238] on input "Meshkaki Prawns (3 Sticks)" at bounding box center [259, 240] width 251 height 18
type input "Meshkaki Prawns (3 Sticks)"
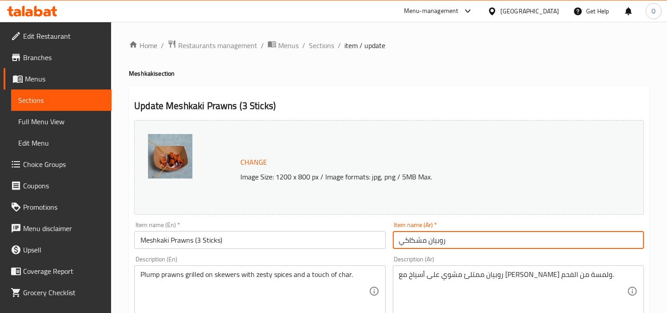
click at [468, 241] on input "روبيان مشكاكي" at bounding box center [518, 240] width 251 height 18
paste input "(3 أعواد)"
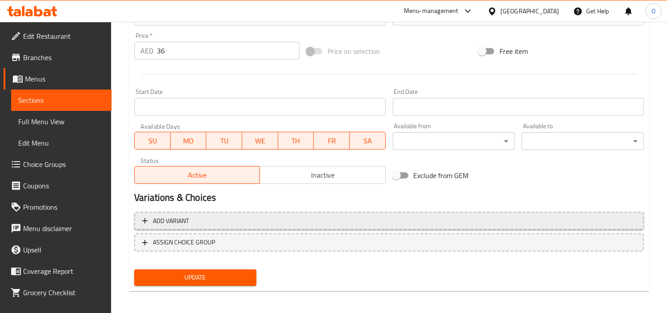
scroll to position [327, 0]
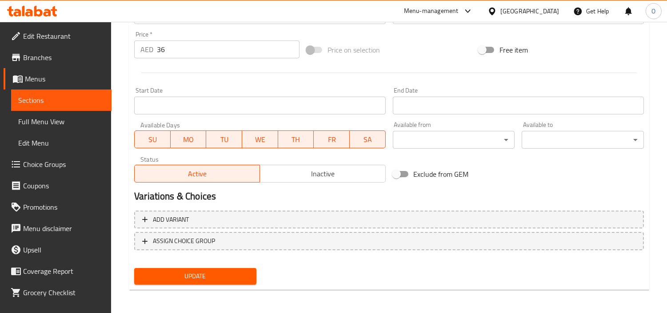
type input "روبيان مشكاكي (3 أعواد)"
click at [220, 281] on button "Update" at bounding box center [195, 276] width 122 height 16
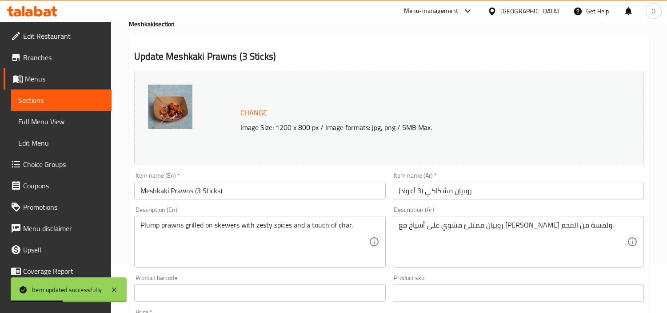
scroll to position [0, 0]
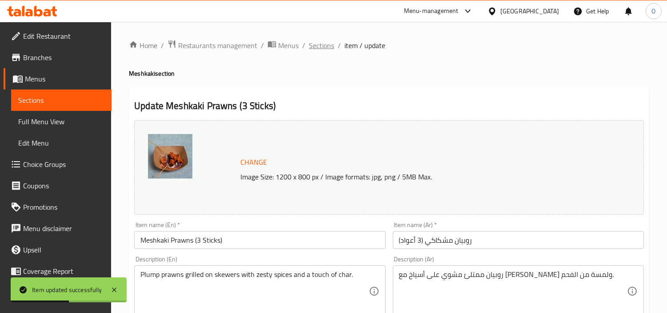
click at [314, 50] on span "Sections" at bounding box center [321, 45] width 25 height 11
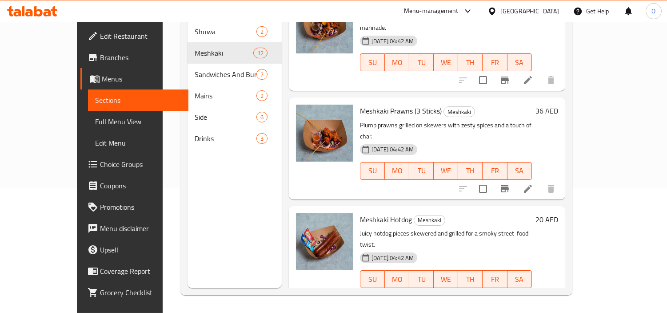
scroll to position [691, 0]
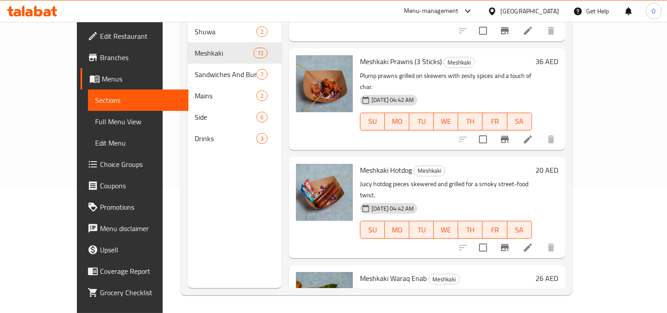
click at [533, 242] on icon at bounding box center [528, 247] width 11 height 11
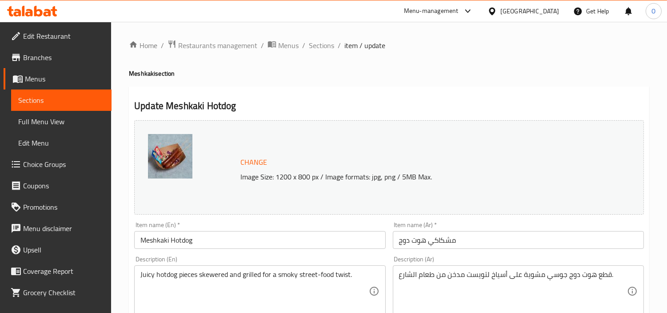
click at [185, 248] on input "Meshkaki Hotdog" at bounding box center [259, 240] width 251 height 18
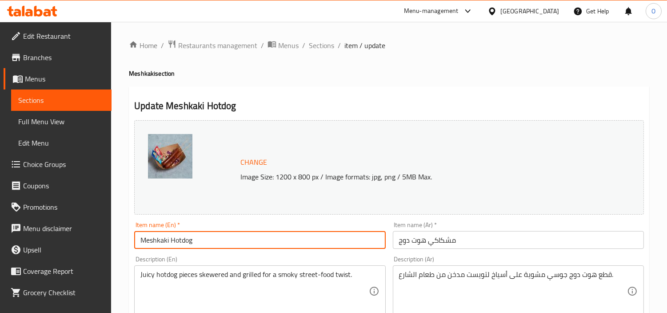
click at [185, 248] on input "Meshkaki Hotdog" at bounding box center [259, 240] width 251 height 18
paste input "Dog (3 Pcs)"
drag, startPoint x: 197, startPoint y: 242, endPoint x: 224, endPoint y: 241, distance: 26.2
click at [224, 241] on input "Meshkaki Hot Dog (3 Pcs)" at bounding box center [259, 240] width 251 height 18
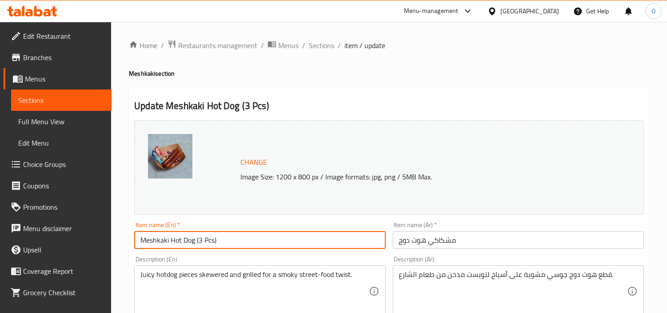
type input "Meshkaki Hot Dog (3 Pcs)"
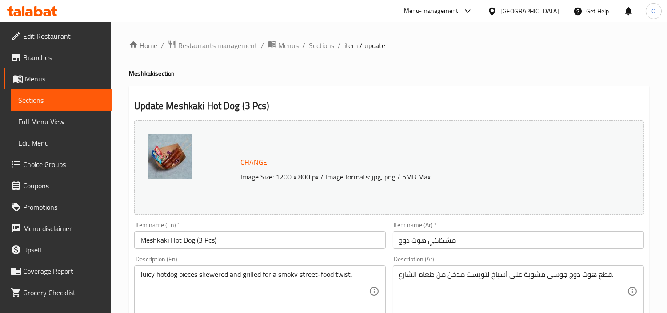
drag, startPoint x: 488, startPoint y: 249, endPoint x: 485, endPoint y: 245, distance: 5.0
click at [488, 249] on div "Item name (Ar)   * مشكاكي هوت دوج Item name (Ar) *" at bounding box center [518, 235] width 258 height 34
click at [479, 237] on input "مشكاكي هوت دوج" at bounding box center [518, 240] width 251 height 18
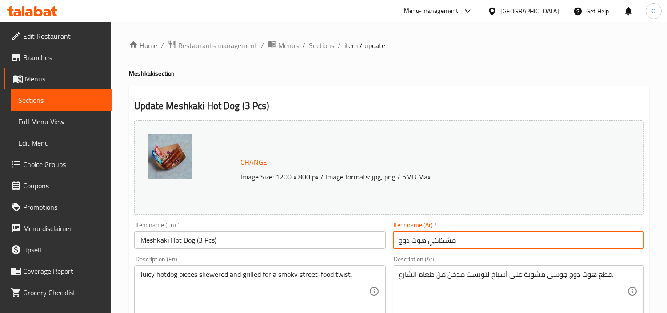
paste input "(3 قطع)"
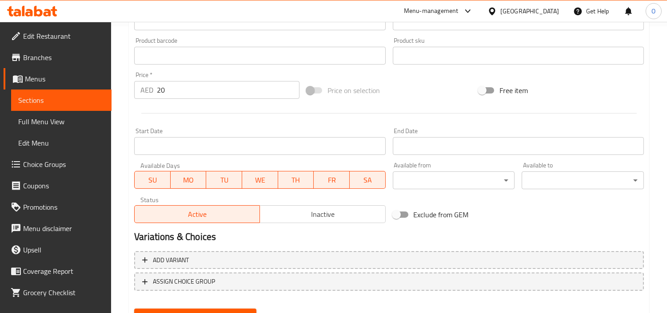
scroll to position [327, 0]
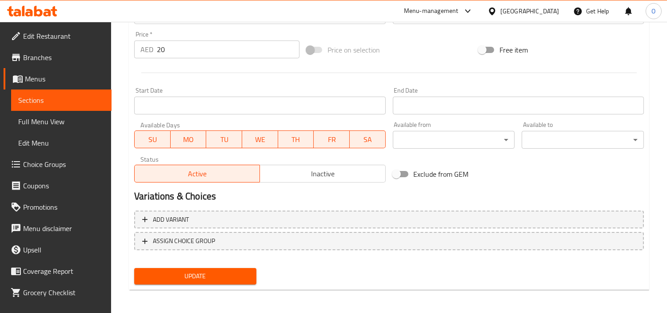
type input "مشكاكي هوت دوج (3 قطع)"
click at [209, 279] on span "Update" at bounding box center [195, 275] width 108 height 11
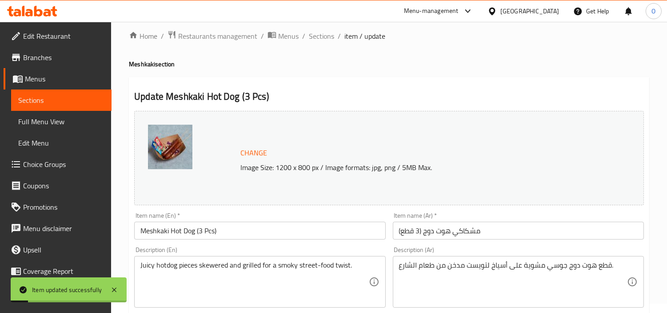
scroll to position [0, 0]
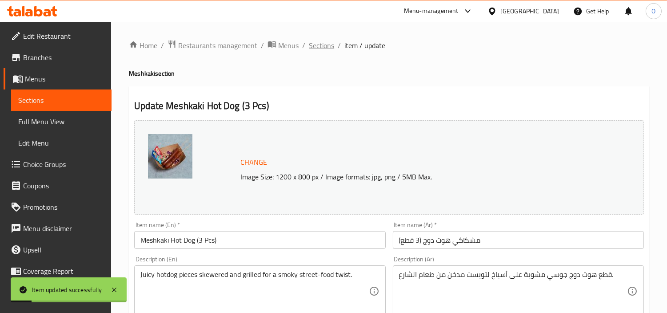
click at [327, 46] on span "Sections" at bounding box center [321, 45] width 25 height 11
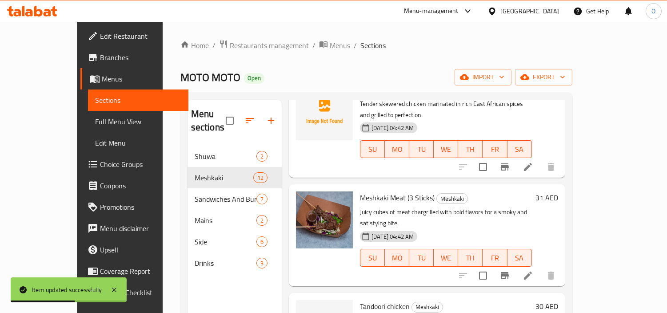
scroll to position [296, 0]
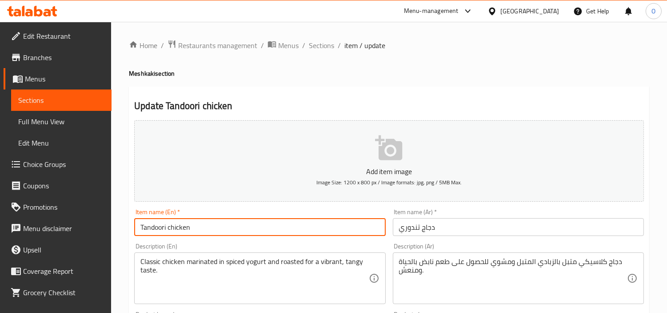
click at [196, 225] on input "Tandoori chicken" at bounding box center [259, 227] width 251 height 18
paste input "1 person"
click at [197, 225] on input "Tandoori chicken 1 person" at bounding box center [259, 227] width 251 height 18
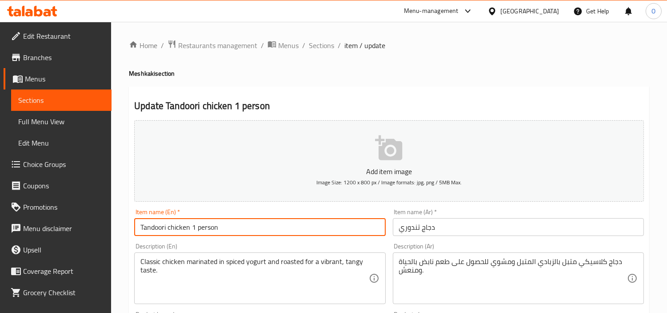
click at [197, 225] on input "Tandoori chicken 1 person" at bounding box center [259, 227] width 251 height 18
paste input "Chicken 1 P"
drag, startPoint x: 192, startPoint y: 229, endPoint x: 224, endPoint y: 229, distance: 31.6
click at [224, 229] on input "Tandoori Chicken 1 Person" at bounding box center [259, 227] width 251 height 18
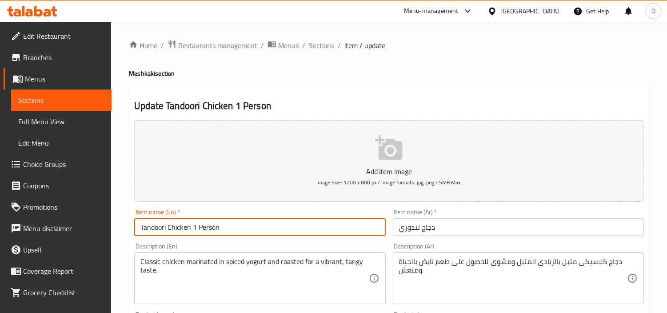
type input "Tandoori Chicken 1 Person"
click at [447, 224] on input "دجاج تندوري" at bounding box center [518, 227] width 251 height 18
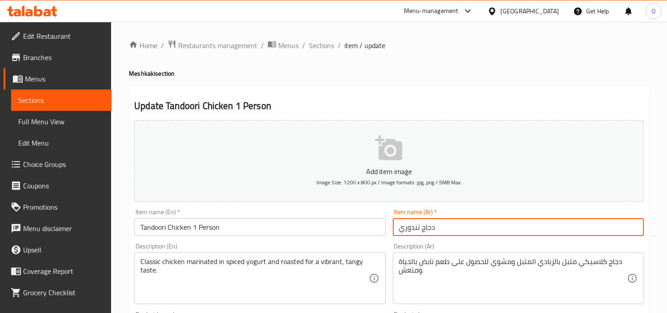
paste input "شخص واحد"
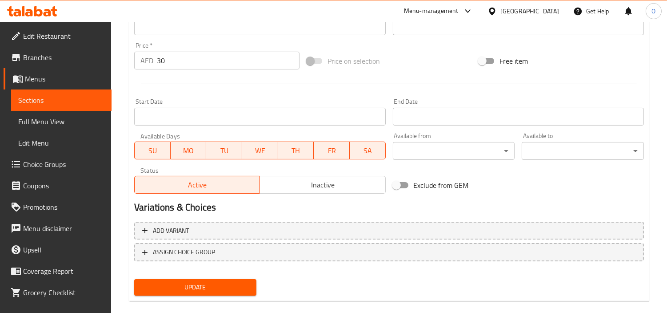
scroll to position [314, 0]
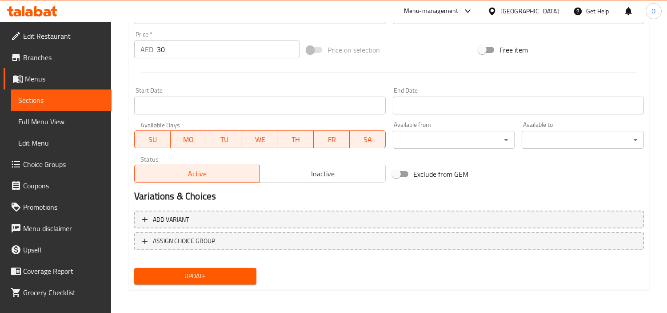
type input "دجاج تندوري شخص واحد"
click at [209, 273] on span "Update" at bounding box center [195, 275] width 108 height 11
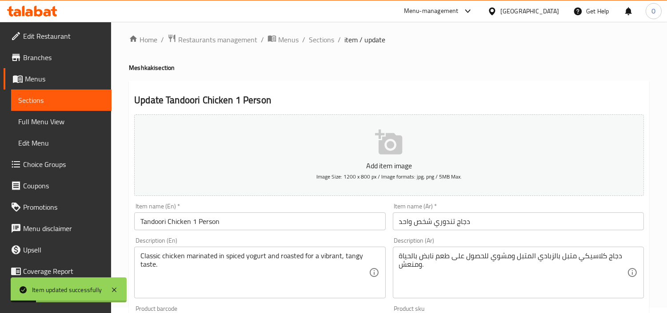
scroll to position [0, 0]
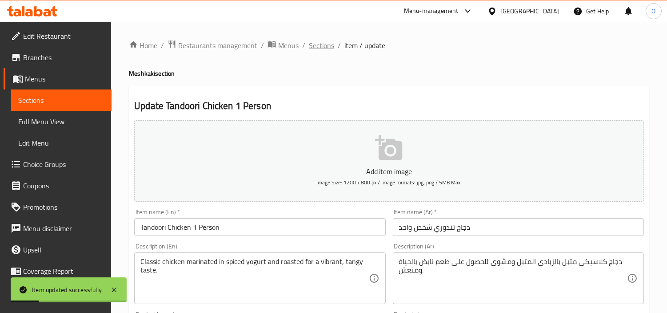
click at [314, 46] on span "Sections" at bounding box center [321, 45] width 25 height 11
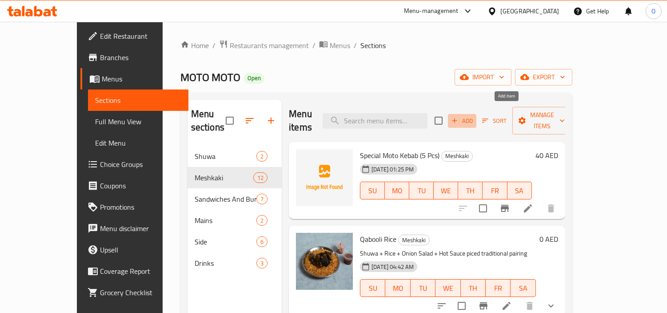
click at [459, 116] on icon "button" at bounding box center [455, 120] width 8 height 8
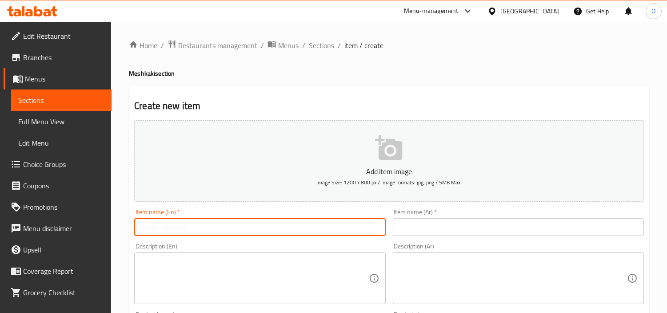
paste input "Lamb Rib (3 Pcs)"
type input "Lamb Rib (3 Pcs)"
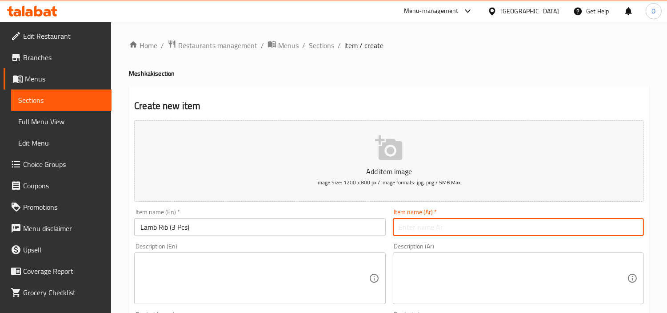
paste input "ضلع لحم الضأن (3 قطع)"
click at [161, 231] on input "Lamb Rib (3 Pcs)" at bounding box center [259, 227] width 251 height 18
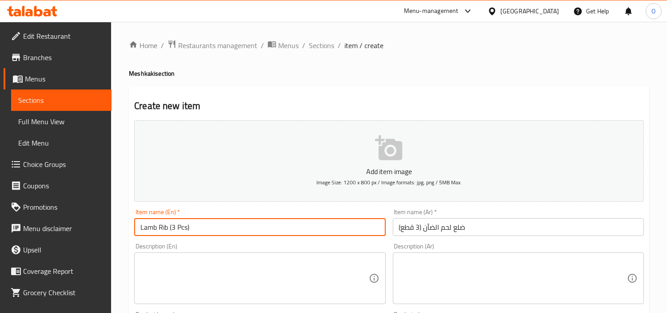
click at [161, 231] on input "Lamb Rib (3 Pcs)" at bounding box center [259, 227] width 251 height 18
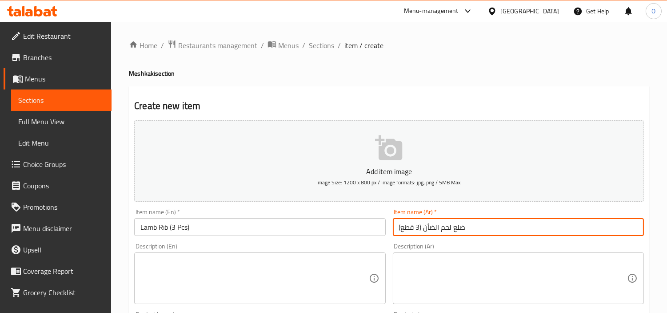
click at [441, 229] on input "ضلع لحم الضأن (3 قطع)" at bounding box center [518, 227] width 251 height 18
click at [462, 228] on input "ضلع لحم الضأن (3 قطع)" at bounding box center [518, 227] width 251 height 18
paste input "يش"
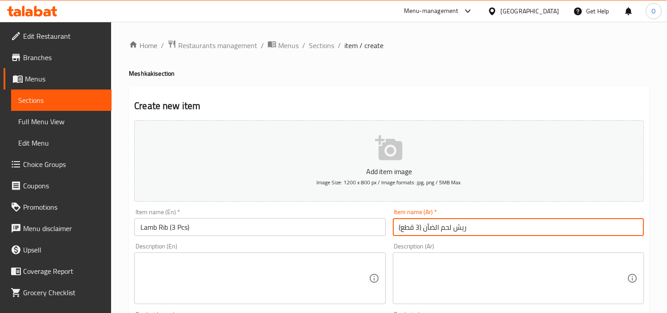
type input "ريش لحم الضأن (3 قطع)"
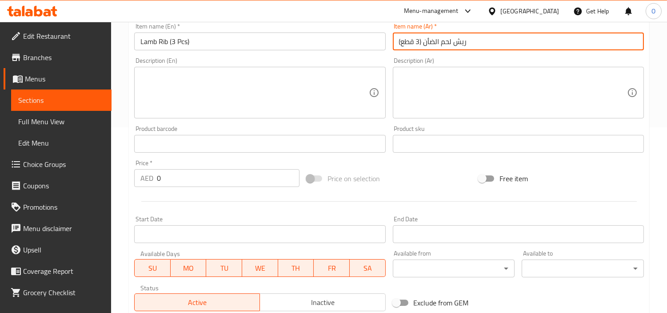
scroll to position [197, 0]
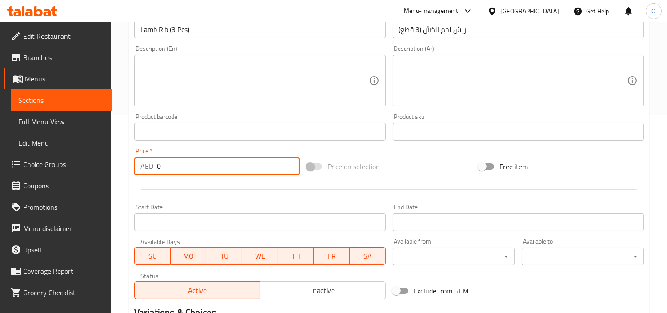
drag, startPoint x: 165, startPoint y: 159, endPoint x: 136, endPoint y: 175, distance: 33.4
click at [136, 175] on div "Price   * AED 0 Price *" at bounding box center [216, 161] width 165 height 27
type input "36"
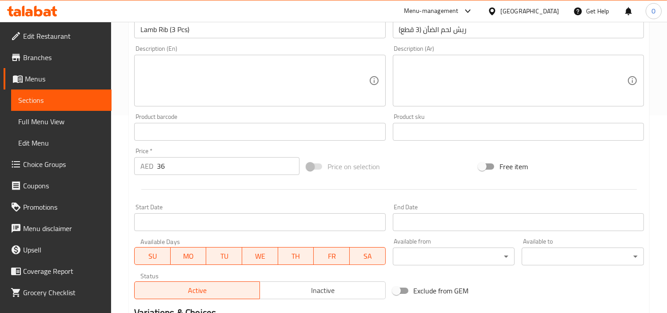
click at [153, 192] on div at bounding box center [389, 189] width 517 height 22
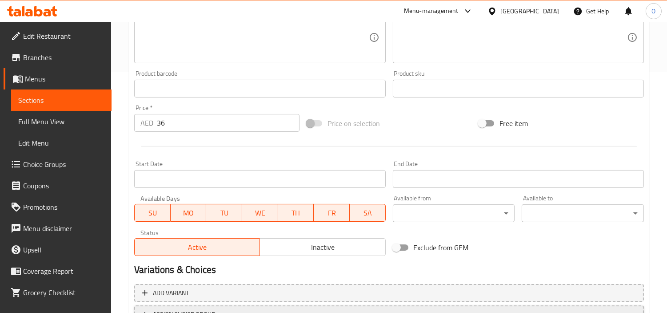
scroll to position [314, 0]
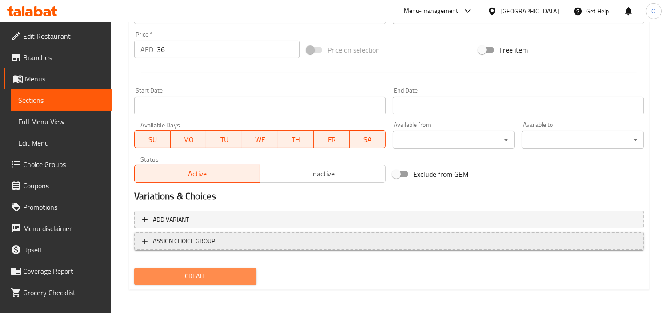
click at [186, 278] on span "Create" at bounding box center [195, 275] width 108 height 11
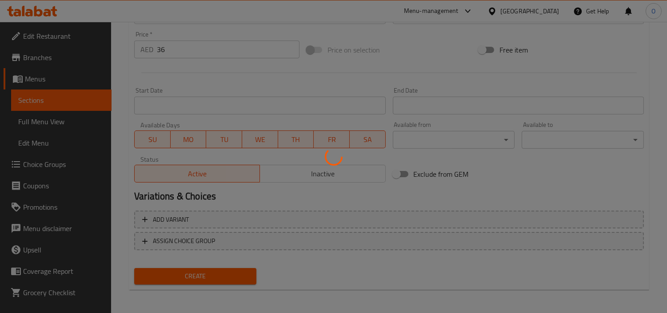
type input "0"
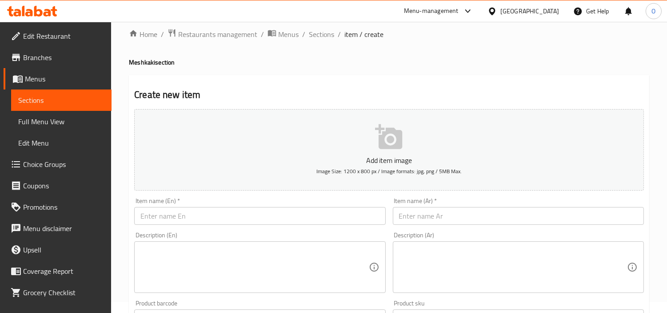
scroll to position [0, 0]
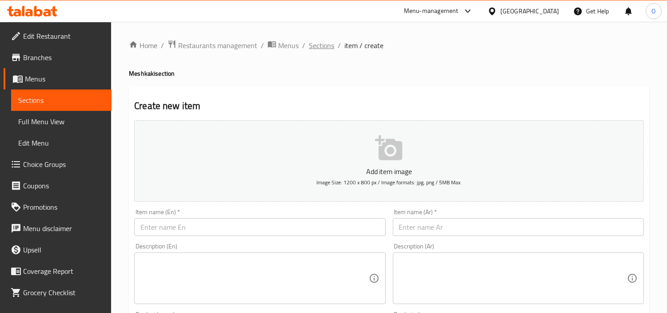
click at [318, 44] on span "Sections" at bounding box center [321, 45] width 25 height 11
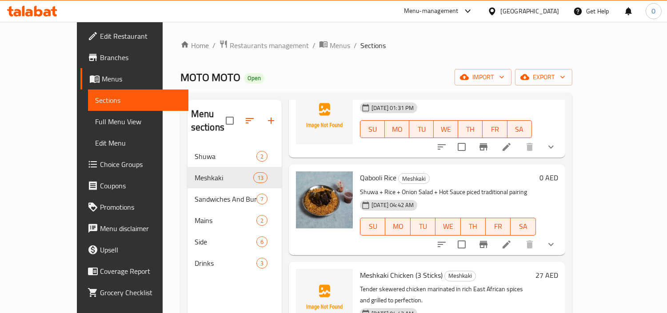
scroll to position [148, 0]
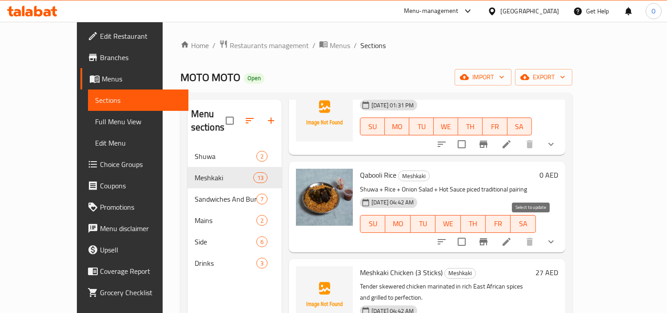
click at [471, 232] on input "checkbox" at bounding box center [462, 241] width 19 height 19
checkbox input "true"
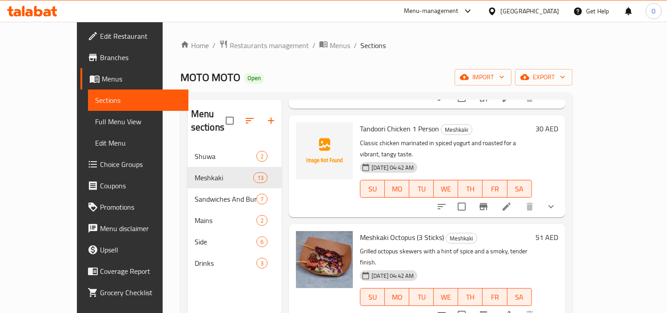
scroll to position [494, 0]
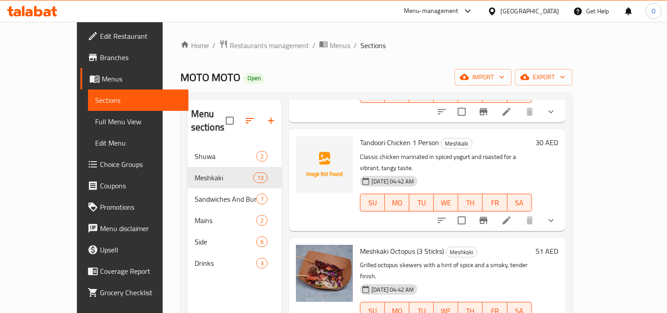
click at [562, 209] on button "show more" at bounding box center [551, 219] width 21 height 21
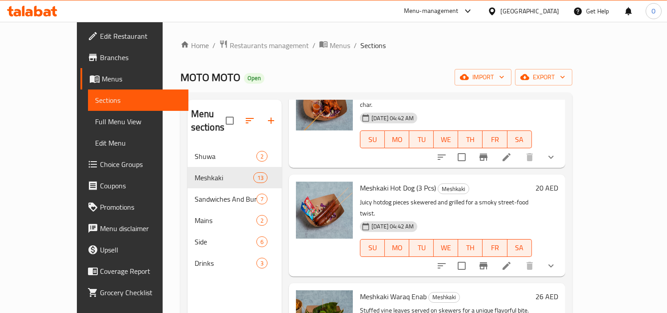
scroll to position [988, 0]
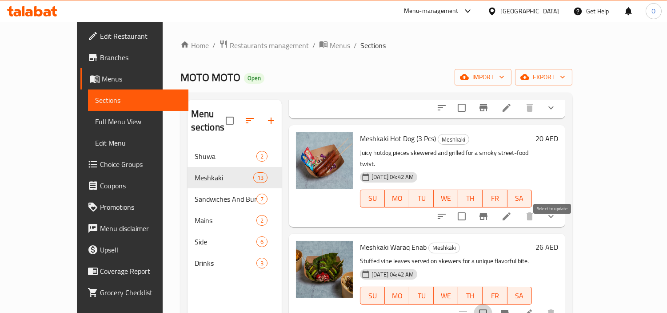
click at [493, 304] on input "checkbox" at bounding box center [483, 313] width 19 height 19
checkbox input "true"
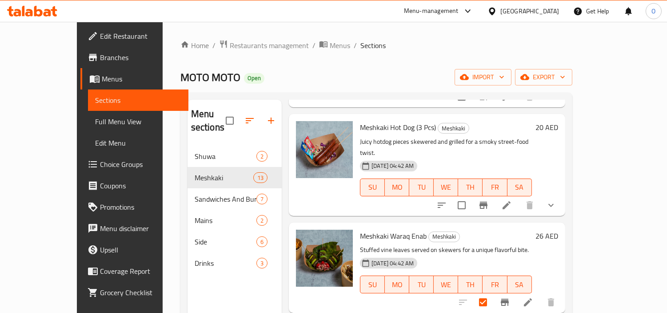
scroll to position [1009, 0]
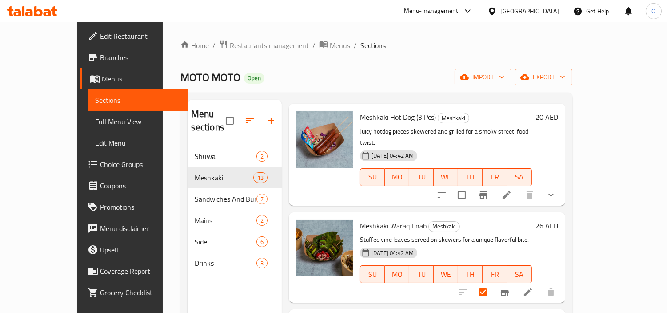
checkbox input "true"
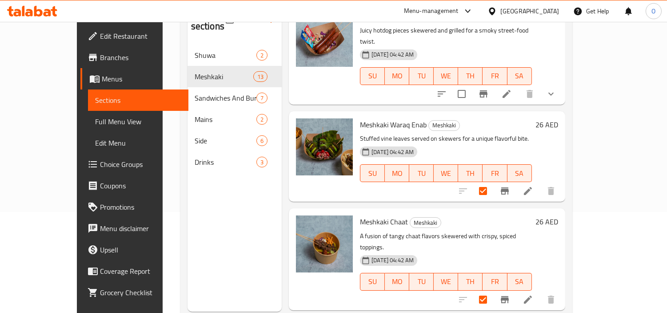
scroll to position [124, 0]
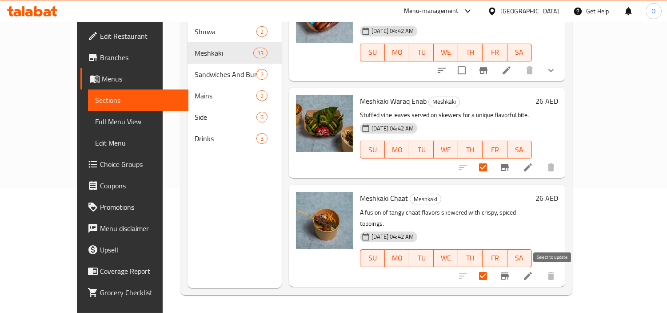
checkbox input "true"
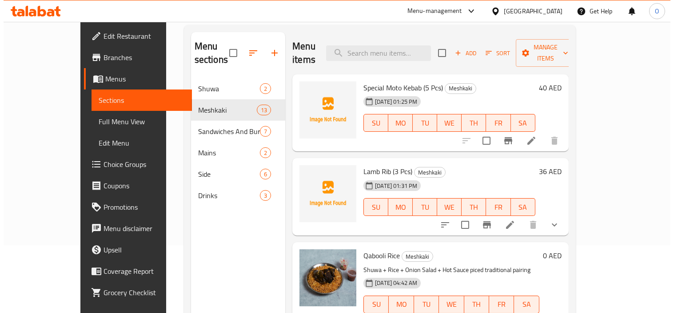
scroll to position [0, 0]
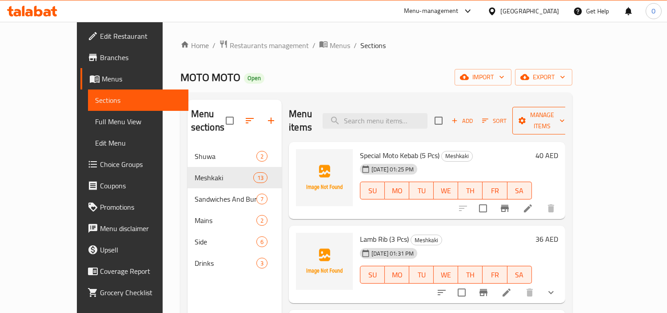
click at [565, 112] on span "Manage items" at bounding box center [542, 120] width 45 height 22
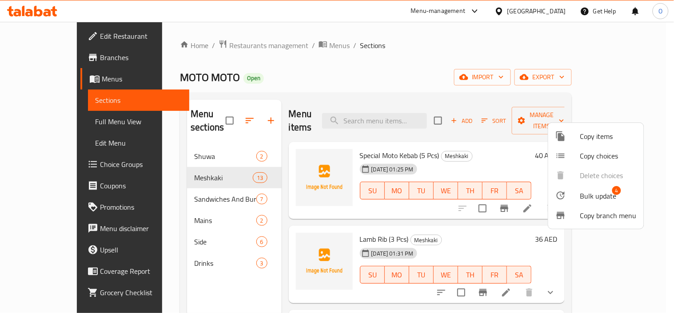
click at [598, 200] on span "Bulk update" at bounding box center [599, 195] width 36 height 11
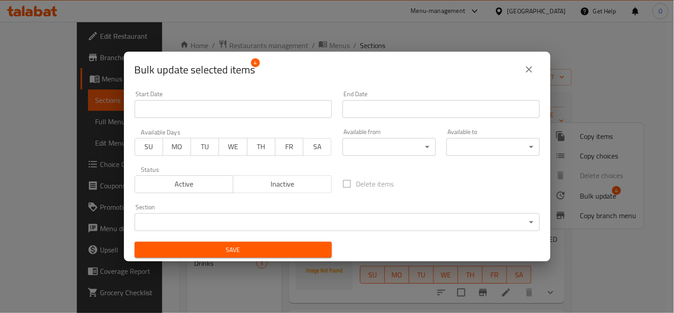
click at [192, 179] on span "Active" at bounding box center [185, 183] width 92 height 13
click at [281, 187] on span "Inactive" at bounding box center [283, 183] width 92 height 13
click at [260, 248] on span "Save" at bounding box center [233, 249] width 183 height 11
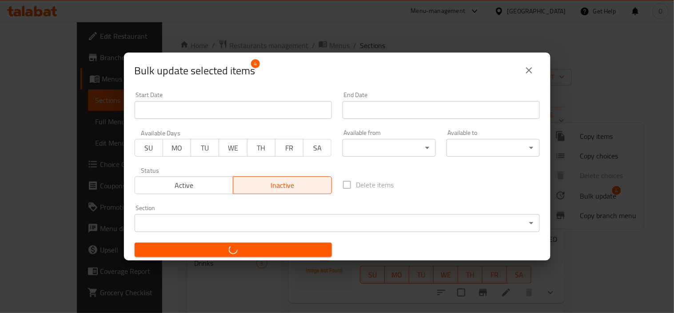
checkbox input "false"
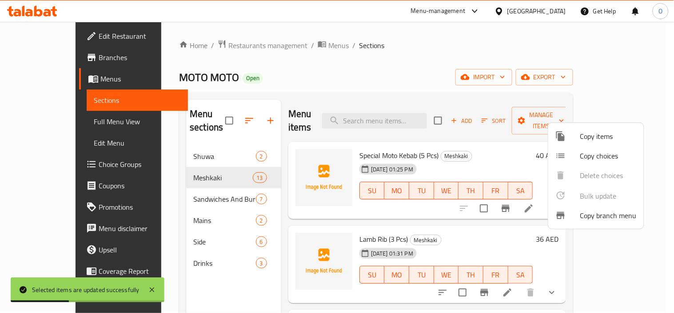
click at [617, 77] on div at bounding box center [337, 156] width 674 height 313
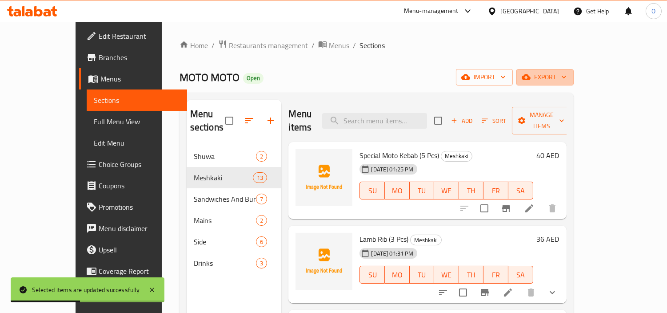
click at [567, 77] on span "export" at bounding box center [545, 77] width 43 height 11
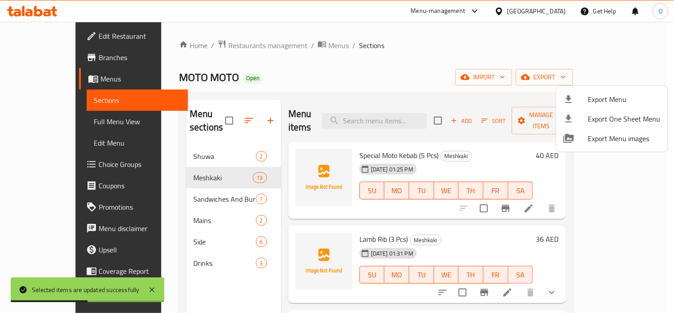
click at [590, 100] on span "Export Menu" at bounding box center [625, 99] width 72 height 11
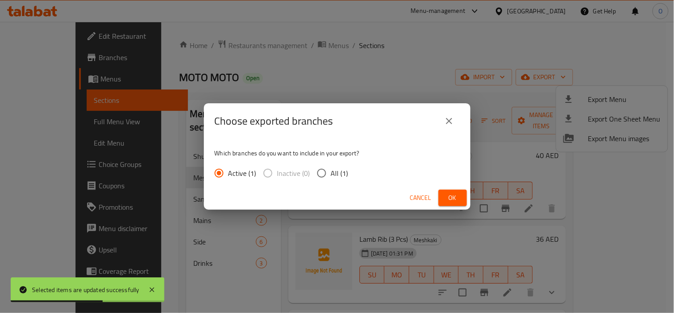
click at [447, 202] on span "Ok" at bounding box center [453, 197] width 14 height 11
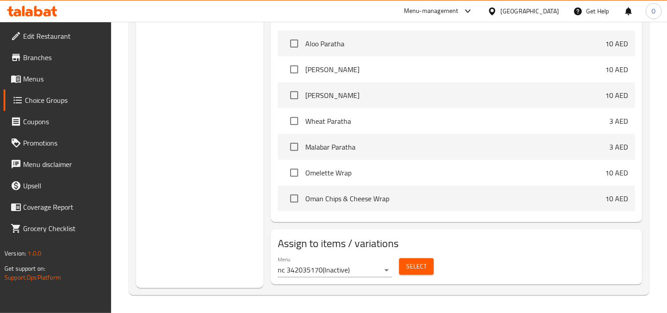
scroll to position [44, 0]
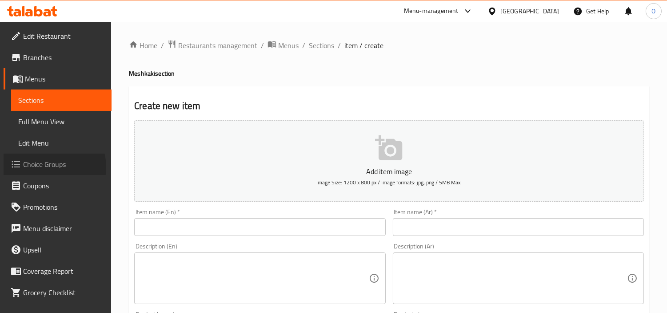
click at [50, 167] on span "Choice Groups" at bounding box center [63, 164] width 81 height 11
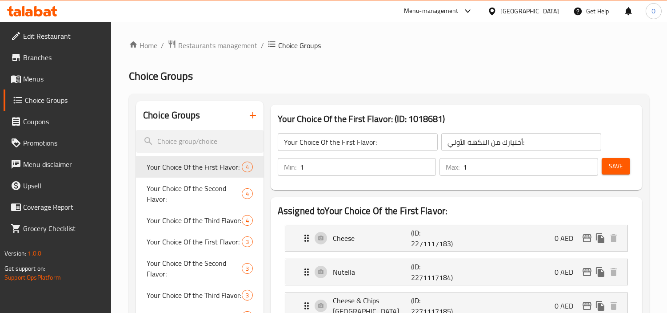
click at [252, 120] on icon "button" at bounding box center [253, 115] width 11 height 11
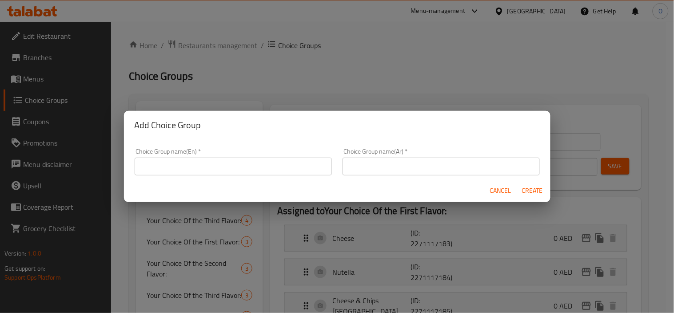
click at [209, 156] on div "Choice Group name(En)   * Choice Group name(En) *" at bounding box center [233, 161] width 197 height 27
click at [209, 169] on input "text" at bounding box center [233, 166] width 197 height 18
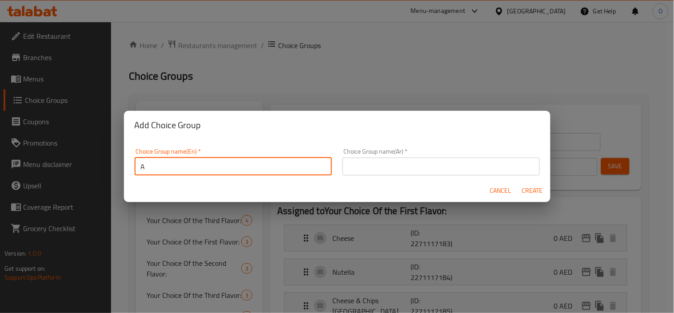
type input "Addon"
click at [379, 174] on input "text" at bounding box center [441, 166] width 197 height 18
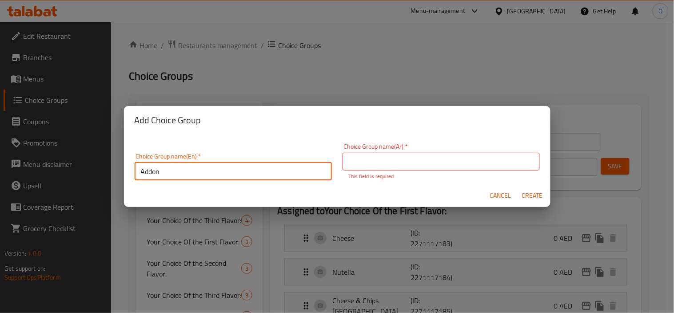
click at [203, 163] on input "Addon" at bounding box center [233, 171] width 197 height 18
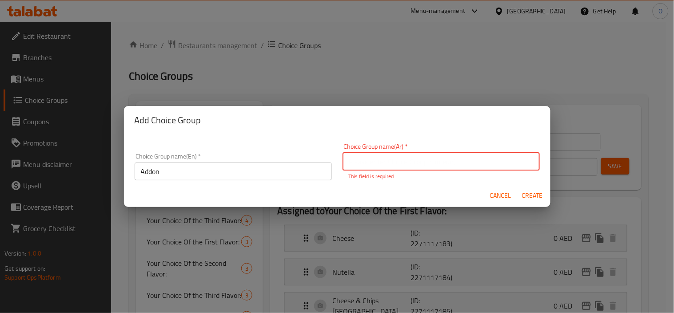
paste input "إضافة"
type input "إضافة"
click at [531, 197] on button "Create" at bounding box center [533, 195] width 28 height 16
type input "Addon"
type input "إضافة"
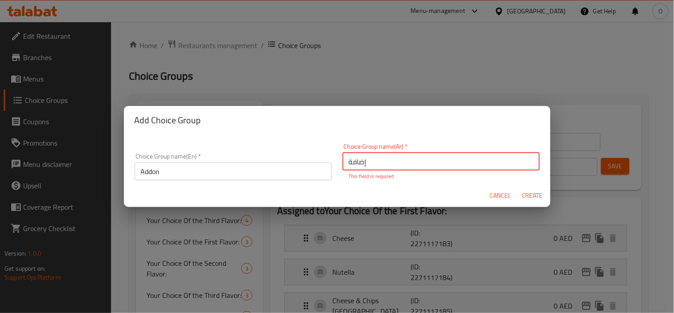
type input "0"
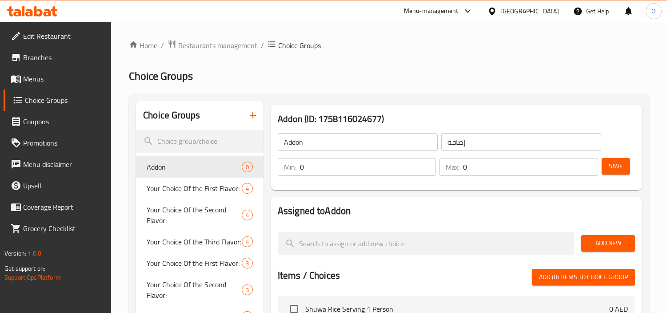
click at [615, 249] on button "Add New" at bounding box center [608, 243] width 54 height 16
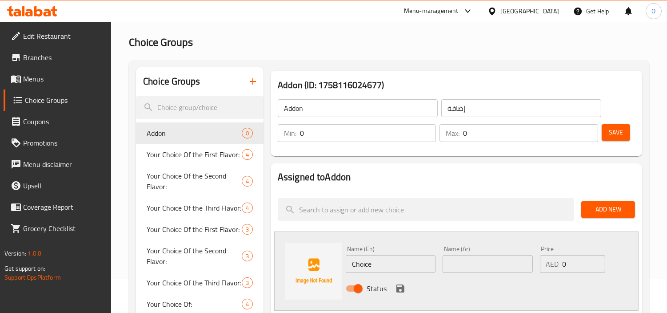
scroll to position [49, 0]
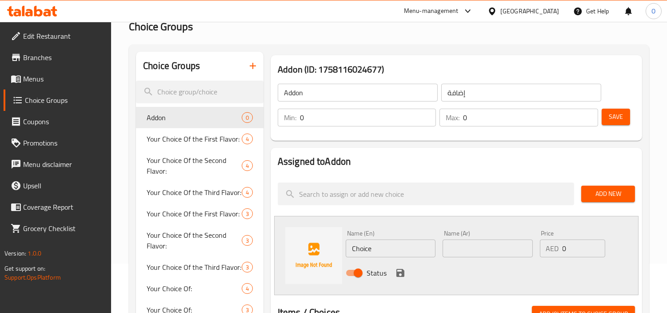
click at [381, 247] on input "Choice" at bounding box center [391, 248] width 90 height 18
paste input ""French Fries Rice Serving (1–2 persons) Soft Drink (Pepsi, 7Up…) ""
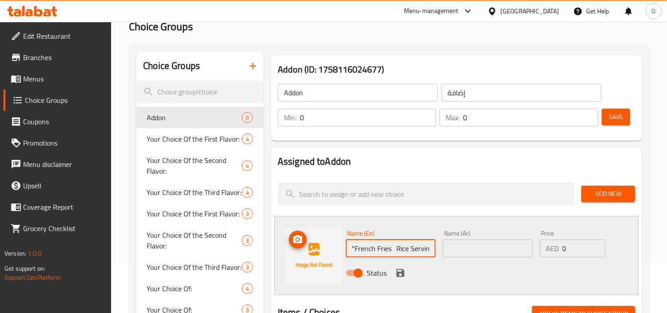
drag, startPoint x: 385, startPoint y: 251, endPoint x: 338, endPoint y: 252, distance: 47.1
click at [338, 252] on div "Name (En) "French Fries Rice Serving (1–2 persons) Soft Drink (Pepsi, 7Up…) " N…" at bounding box center [456, 255] width 365 height 79
type input ""French Fries Rice Serving (1–2 persons) Soft Drink (Pepsi, 7Up…) ""
click at [367, 251] on input ""French Fries Rice Serving (1–2 persons) Soft Drink (Pepsi, 7Up…) "" at bounding box center [391, 248] width 90 height 18
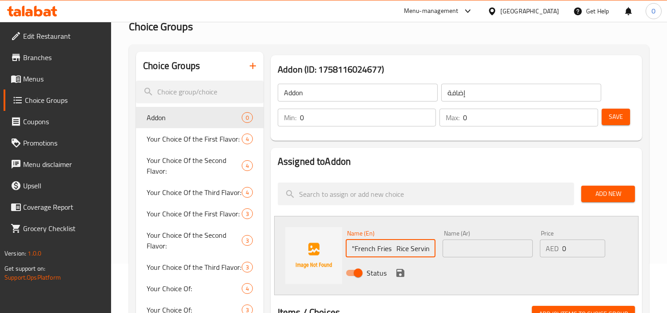
click at [367, 251] on input ""French Fries Rice Serving (1–2 persons) Soft Drink (Pepsi, 7Up…) "" at bounding box center [391, 248] width 90 height 18
click at [383, 249] on input ""French Fries Rice Serving (1–2 persons) Soft Drink (Pepsi, 7Up…) "" at bounding box center [391, 248] width 90 height 18
paste input ""French Fries Rice Serving (1–2 persons) Soft Drink (Pepsi, 7Up…) ""
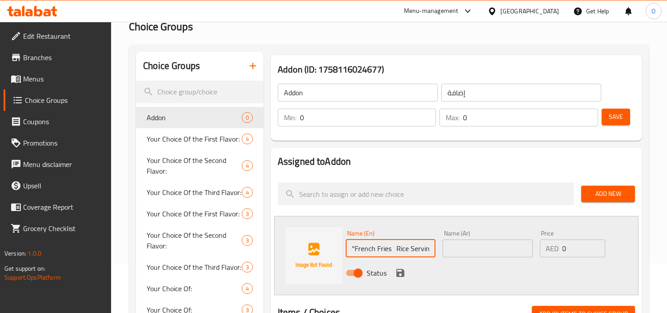
drag, startPoint x: 394, startPoint y: 250, endPoint x: 348, endPoint y: 248, distance: 46.7
click at [348, 248] on input ""French Fries Rice Serving (1–2 persons) Soft Drink (Pepsi, 7Up…) "" at bounding box center [391, 248] width 90 height 18
click at [389, 247] on input ""French Fries Rice Serving (1–2 persons) Soft Drink (Pepsi, 7Up…) "" at bounding box center [391, 248] width 90 height 18
drag, startPoint x: 402, startPoint y: 245, endPoint x: 425, endPoint y: 247, distance: 22.3
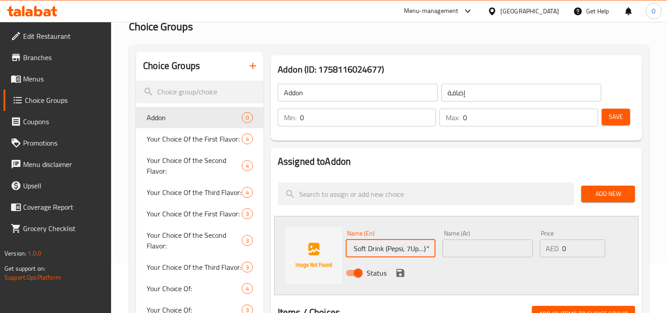
click at [425, 247] on input ""French Fries Rice Serving (1–2 persons) Soft Drink (Pepsi, 7Up…) "" at bounding box center [391, 248] width 90 height 18
click at [379, 249] on input ""French Fries Rice Serving (1–2 persons) Soft Drink (Pepsi, 7Up…) "" at bounding box center [391, 248] width 90 height 18
click at [372, 251] on input ""French Fries Rice Serving (1–2 persons) Soft Drink (Pepsi, 7Up…) "" at bounding box center [391, 248] width 90 height 18
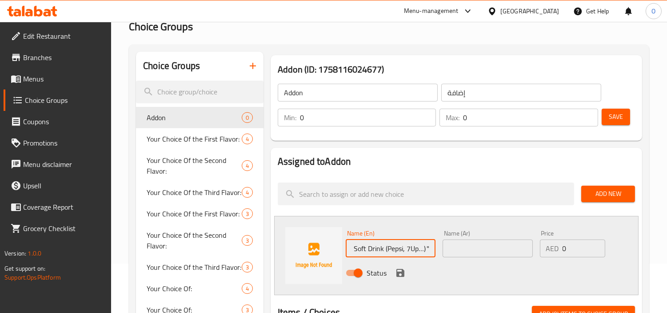
scroll to position [0, 0]
click at [372, 249] on input ""French Fries Rice Serving (1–2 persons) Soft Drink (Pepsi, 7Up…) "" at bounding box center [391, 248] width 90 height 18
paste input "French Fries"
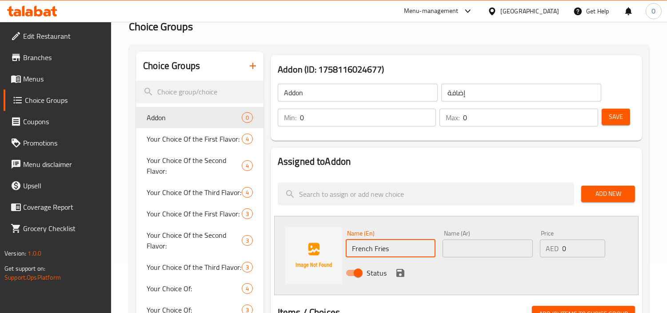
type input "French Fries"
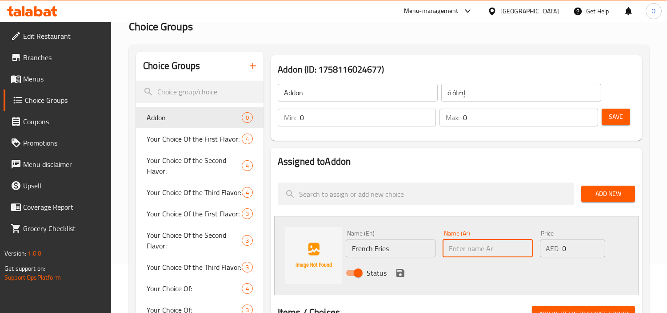
paste input "بطاطس مقلية"
type input "بطاطس مقلية"
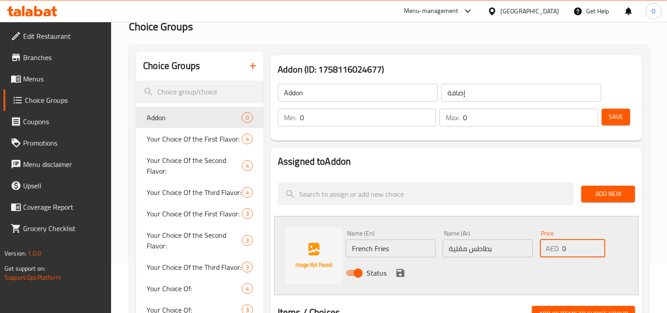
click at [561, 253] on div "AED 0 Price" at bounding box center [573, 248] width 66 height 18
type input "9"
click at [401, 274] on icon "save" at bounding box center [401, 273] width 8 height 8
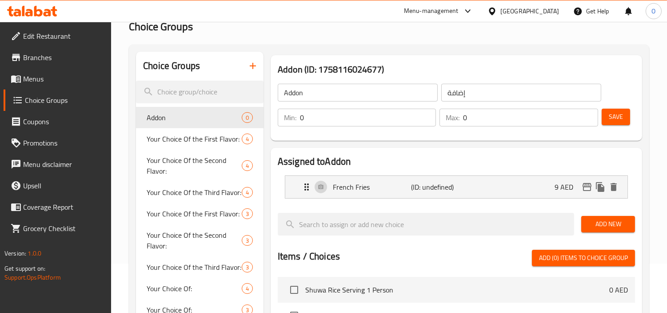
click at [601, 223] on span "Add New" at bounding box center [609, 223] width 40 height 11
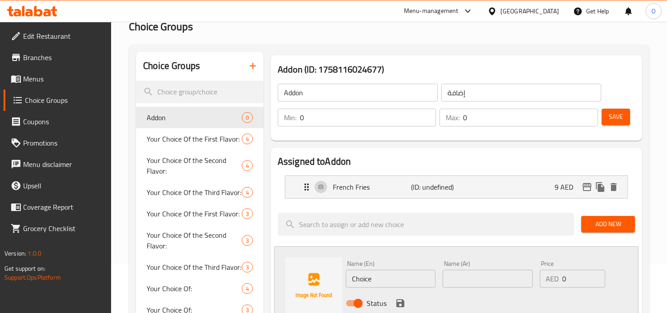
click at [389, 281] on input "Choice" at bounding box center [391, 278] width 90 height 18
drag, startPoint x: 389, startPoint y: 281, endPoint x: 377, endPoint y: 277, distance: 12.5
click at [377, 277] on input "Choice" at bounding box center [391, 278] width 90 height 18
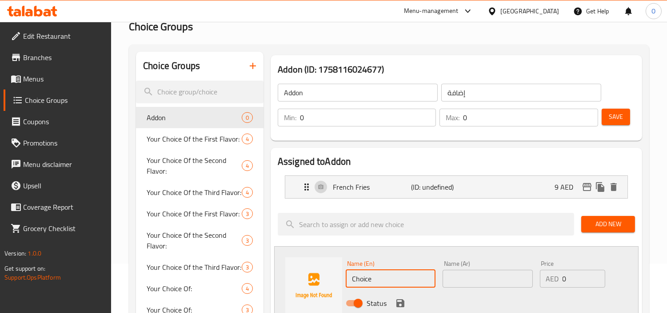
click at [377, 277] on input "Choice" at bounding box center [391, 278] width 90 height 18
paste input "Rice Serving (1–2 Persons)"
type input "Rice Serving (1–2 Persons)"
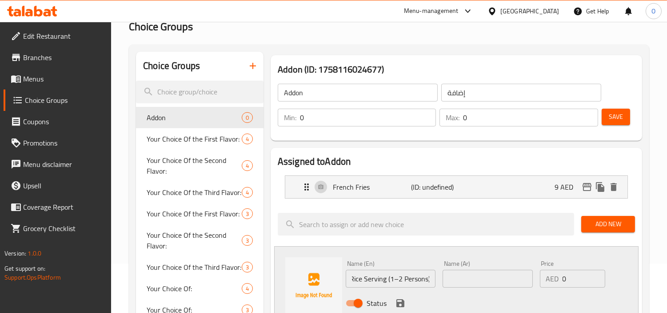
scroll to position [0, 0]
paste input "حصة الأرز (1-2 شخص)"
type input "حصة الأرز (1-2 شخص)"
drag, startPoint x: 568, startPoint y: 283, endPoint x: 557, endPoint y: 285, distance: 11.0
click at [559, 285] on div "AED 0 Price" at bounding box center [573, 278] width 66 height 18
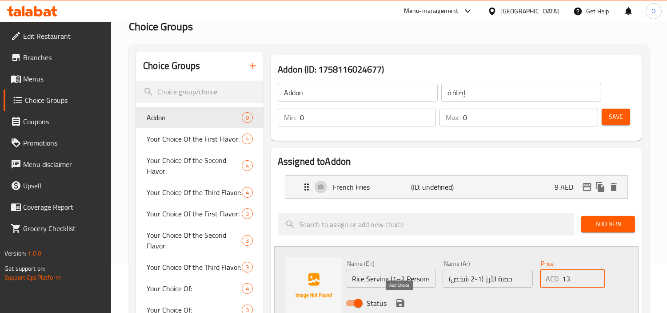
type input "13"
click at [397, 300] on icon "save" at bounding box center [401, 303] width 8 height 8
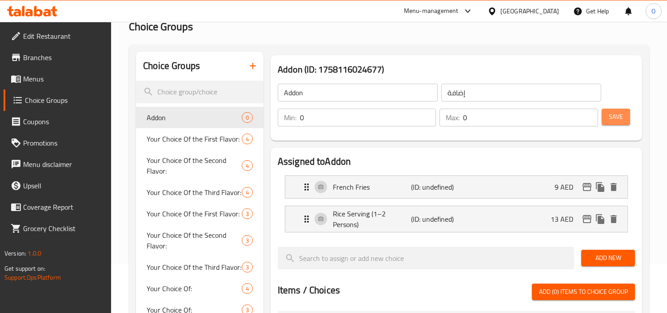
click at [618, 118] on span "Save" at bounding box center [616, 116] width 14 height 11
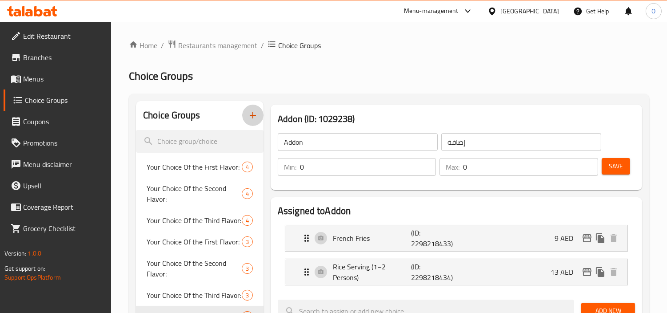
click at [252, 110] on icon "button" at bounding box center [253, 115] width 11 height 11
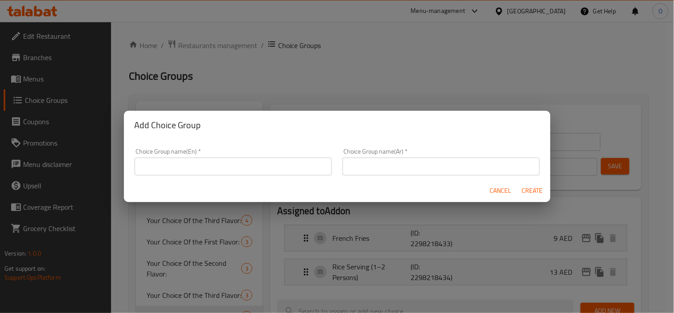
click at [198, 164] on input "text" at bounding box center [233, 166] width 197 height 18
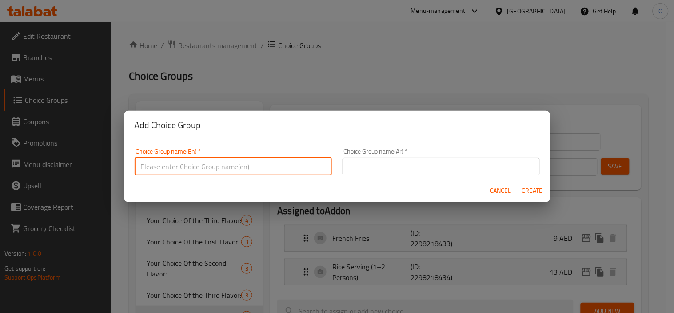
paste input "Soft Drink"
type input "Soft Drink"
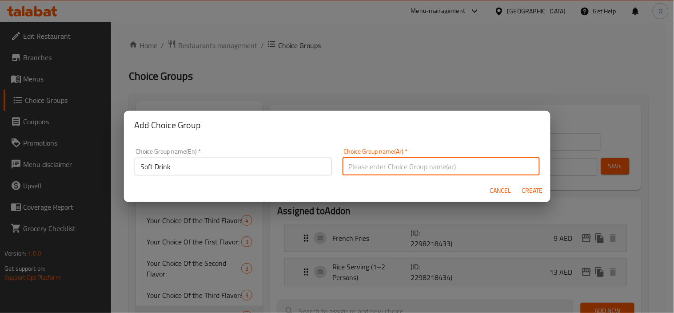
paste input "مشروب غازي"
type input "مشروب غازي"
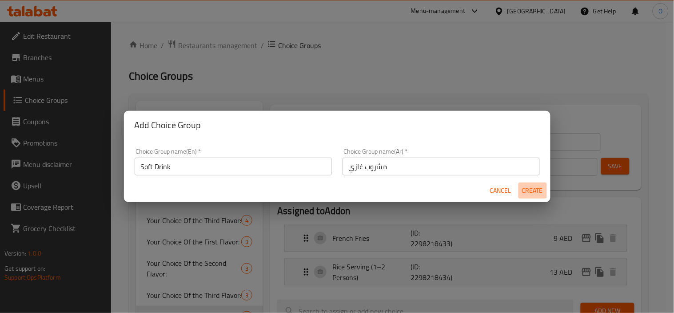
click at [539, 185] on span "Create" at bounding box center [532, 190] width 21 height 11
type input "Soft Drink"
type input "مشروب غازي"
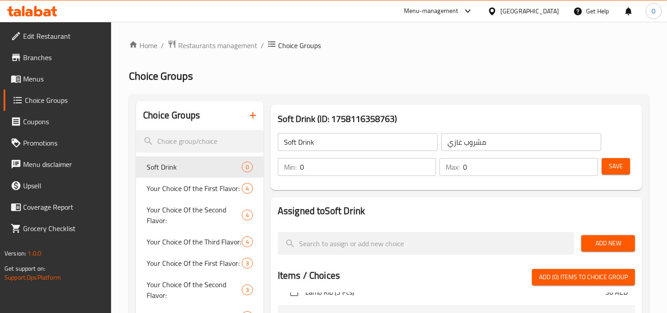
click at [593, 236] on button "Add New" at bounding box center [608, 243] width 54 height 16
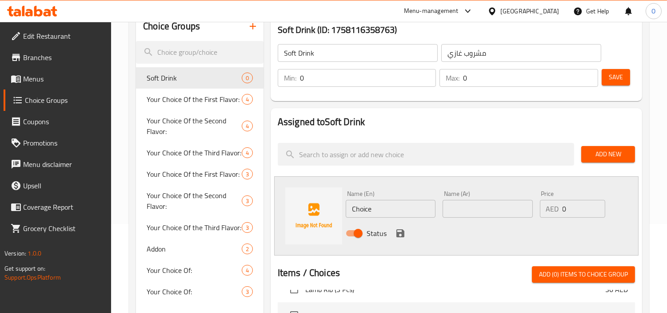
scroll to position [99, 0]
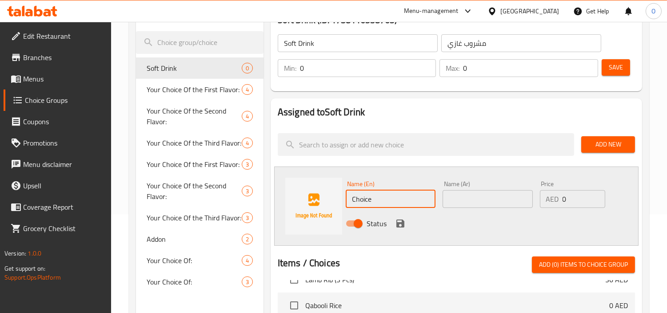
click at [379, 193] on input "Choice" at bounding box center [391, 199] width 90 height 18
paste input "Pepsi"
type input "Pepsi"
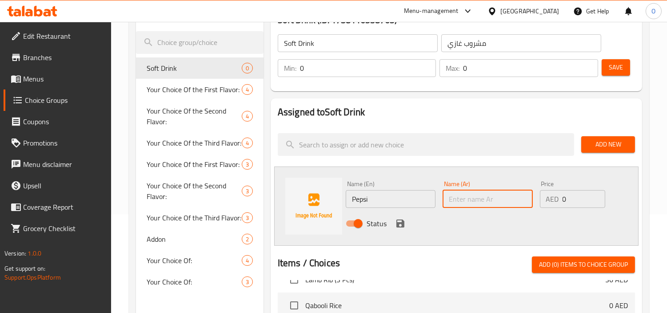
paste input "بيبسي"
type input "بيبسي"
drag, startPoint x: 576, startPoint y: 205, endPoint x: 540, endPoint y: 203, distance: 36.1
click at [540, 203] on div "AED 0 Price" at bounding box center [573, 199] width 66 height 18
type input "6"
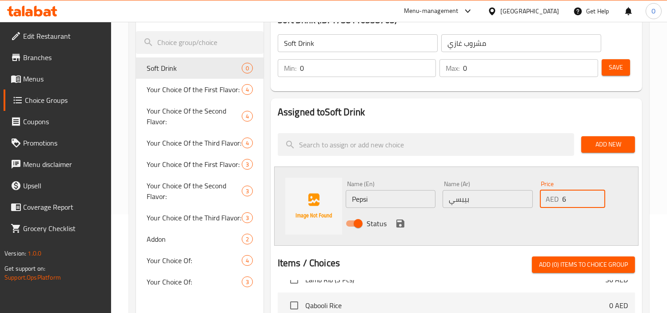
click at [403, 217] on div "Status" at bounding box center [487, 223] width 291 height 24
click at [403, 218] on icon "save" at bounding box center [400, 223] width 11 height 11
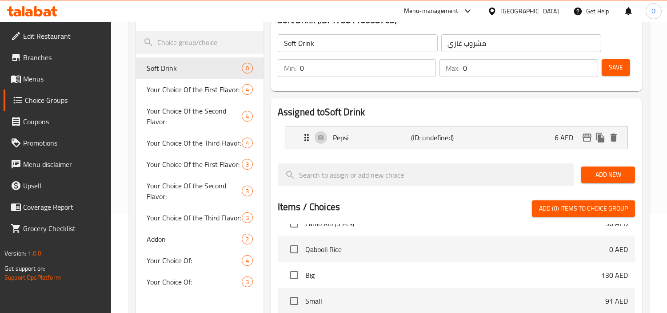
click at [624, 171] on span "Add New" at bounding box center [609, 174] width 40 height 11
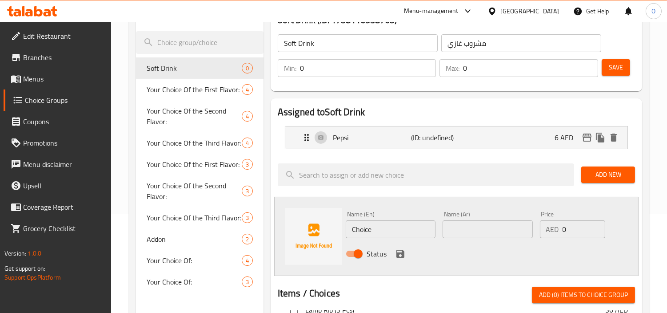
click at [388, 229] on input "Choice" at bounding box center [391, 229] width 90 height 18
paste input "7up"
click at [357, 233] on input "7up" at bounding box center [391, 229] width 90 height 18
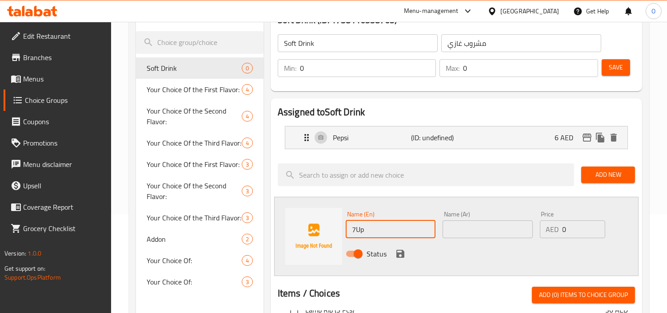
click at [355, 233] on input "7Up" at bounding box center [391, 229] width 90 height 18
click at [387, 233] on input "7 Up" at bounding box center [391, 229] width 90 height 18
type input "7 Up"
click at [457, 231] on input "text" at bounding box center [488, 229] width 90 height 18
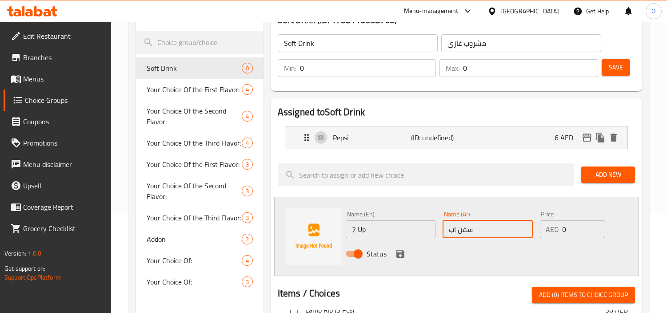
type input "سفن اب"
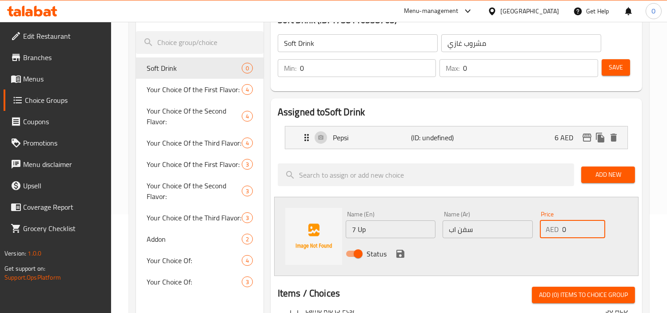
drag, startPoint x: 575, startPoint y: 232, endPoint x: 556, endPoint y: 232, distance: 18.7
click at [556, 232] on div "AED 0 Price" at bounding box center [573, 229] width 66 height 18
type input "6"
click at [401, 255] on icon "save" at bounding box center [400, 253] width 11 height 11
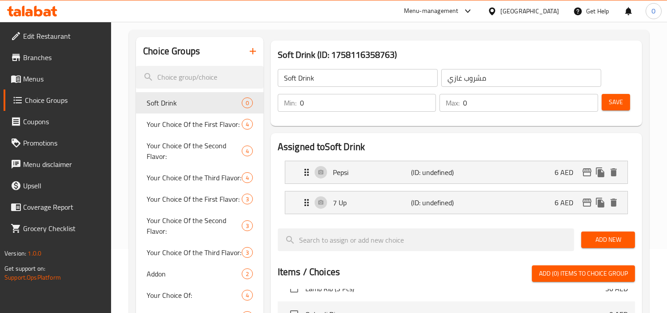
scroll to position [0, 0]
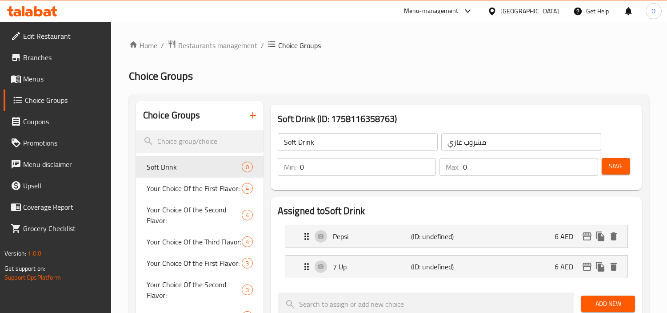
click at [628, 169] on button "Save" at bounding box center [616, 166] width 28 height 16
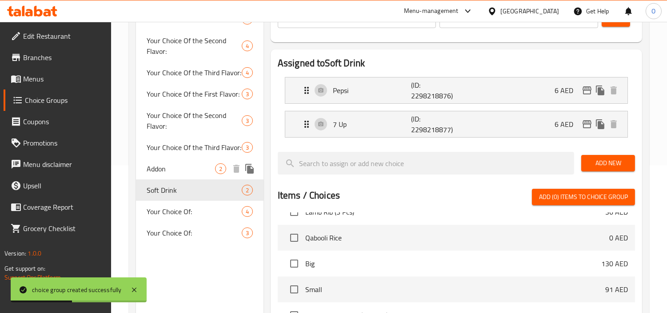
scroll to position [148, 0]
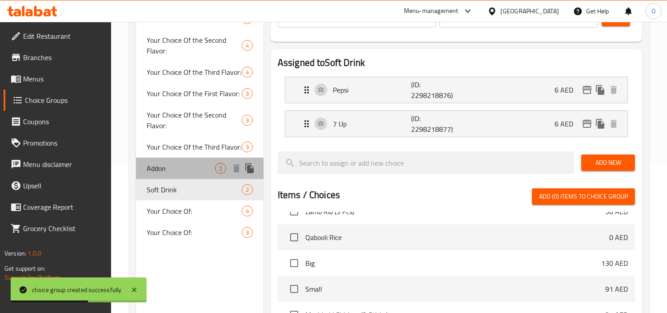
click at [178, 171] on span "Addon" at bounding box center [181, 168] width 68 height 11
type input "Addon"
type input "إضافة"
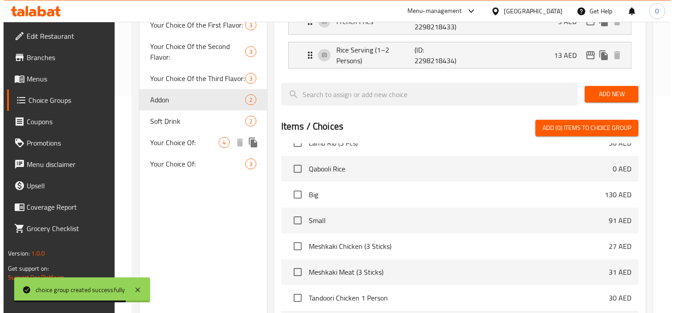
scroll to position [332, 0]
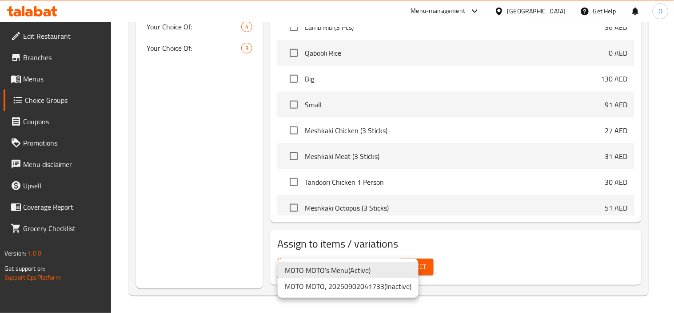
click at [363, 265] on li "MOTO MOTO's Menu ( Active )" at bounding box center [348, 270] width 141 height 16
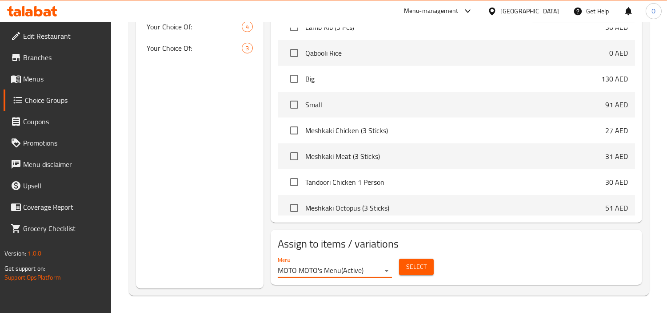
click at [398, 267] on div "Select" at bounding box center [417, 267] width 42 height 24
click at [409, 265] on span "Select" at bounding box center [416, 266] width 20 height 11
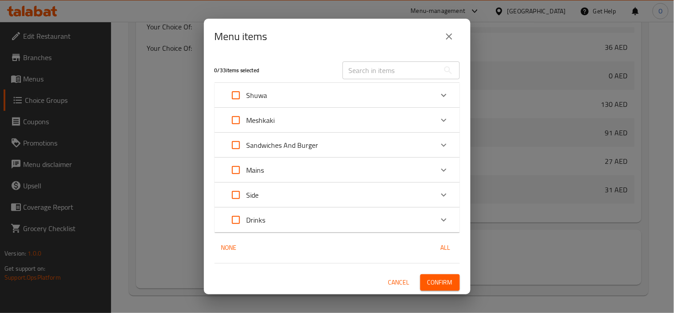
click at [332, 118] on div "Meshkaki" at bounding box center [329, 119] width 208 height 21
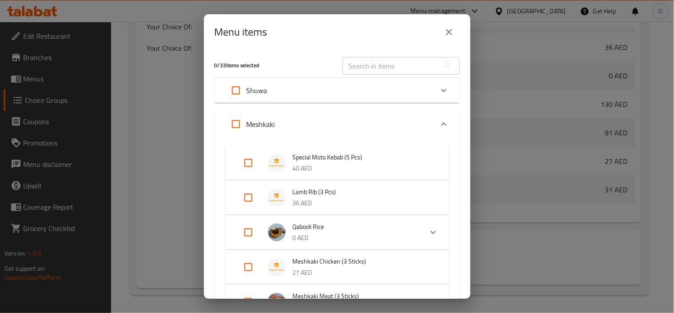
click at [247, 192] on input "Expand" at bounding box center [248, 197] width 21 height 21
checkbox input "true"
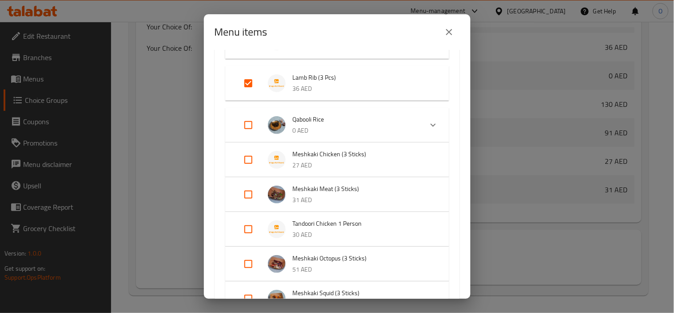
scroll to position [148, 0]
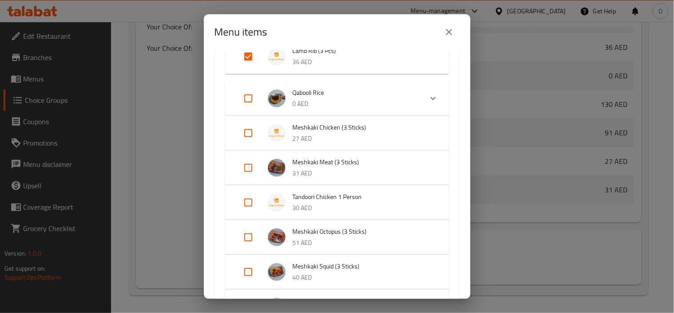
click at [251, 136] on input "Expand" at bounding box center [248, 132] width 21 height 21
checkbox input "true"
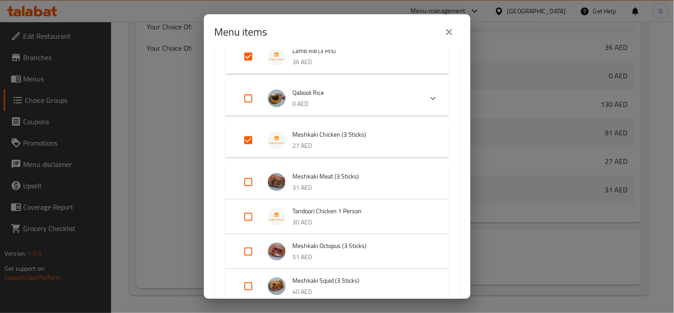
click at [254, 177] on input "Expand" at bounding box center [248, 181] width 21 height 21
checkbox input "true"
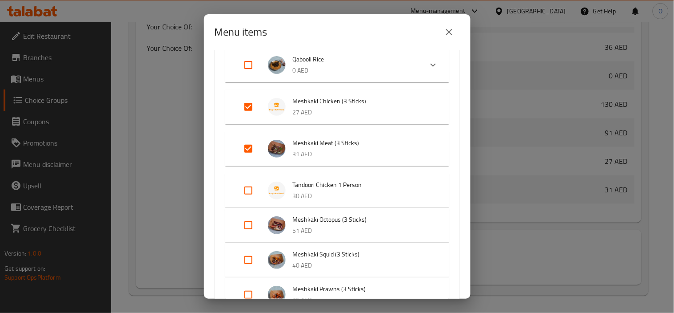
scroll to position [197, 0]
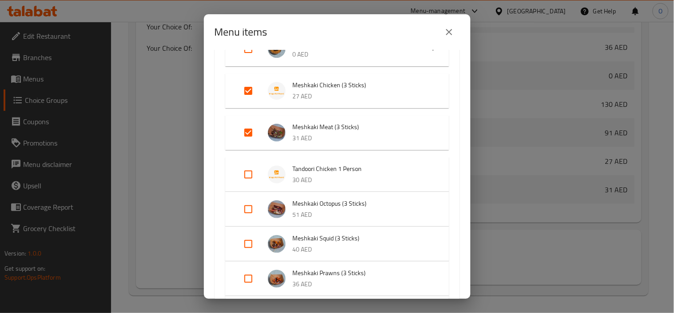
click at [254, 211] on input "Expand" at bounding box center [248, 208] width 21 height 21
checkbox input "true"
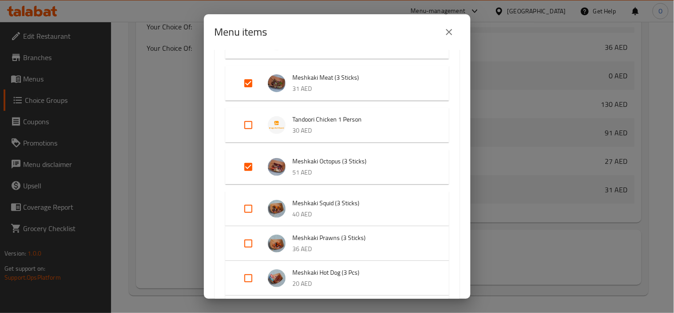
scroll to position [296, 0]
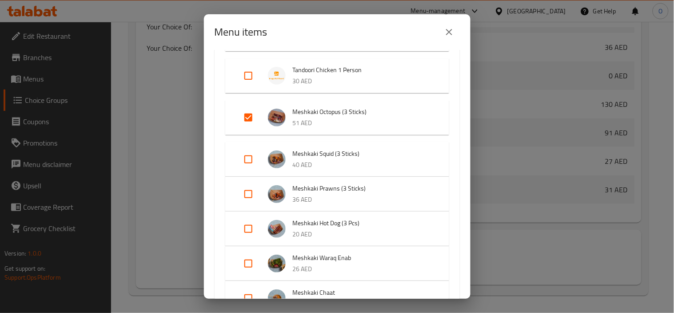
click at [248, 158] on input "Expand" at bounding box center [248, 158] width 21 height 21
checkbox input "true"
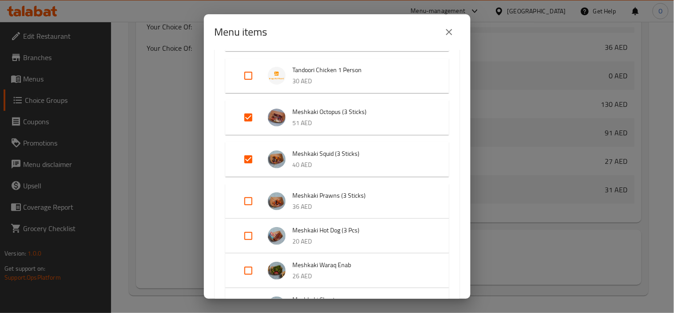
click at [247, 205] on input "Expand" at bounding box center [248, 200] width 21 height 21
checkbox input "true"
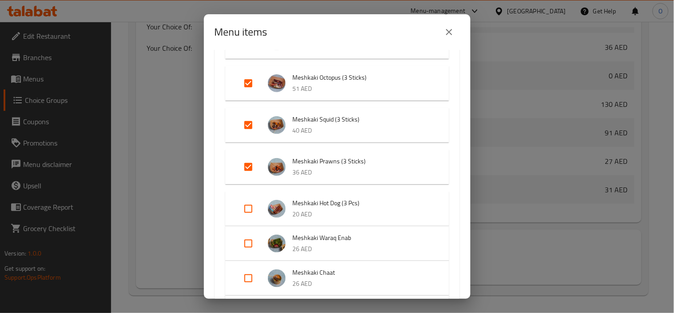
scroll to position [345, 0]
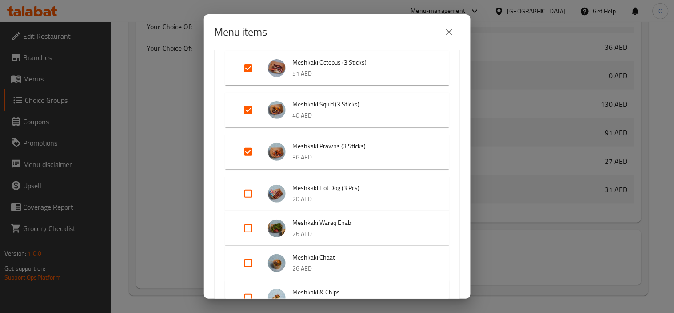
click at [250, 189] on input "Expand" at bounding box center [248, 193] width 21 height 21
checkbox input "true"
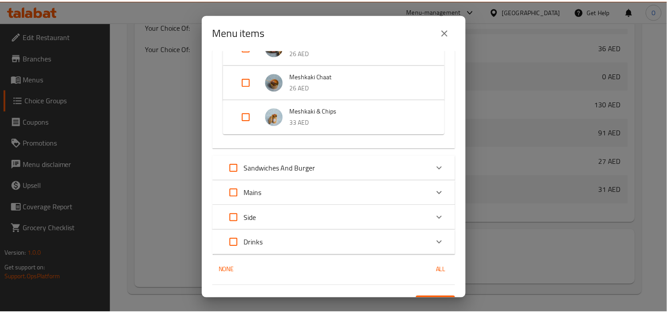
scroll to position [550, 0]
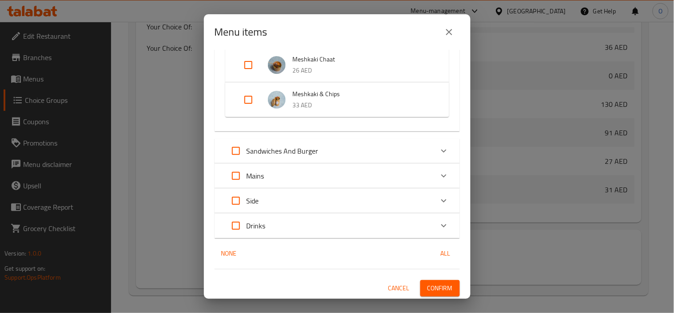
click at [428, 285] on span "Confirm" at bounding box center [440, 287] width 25 height 11
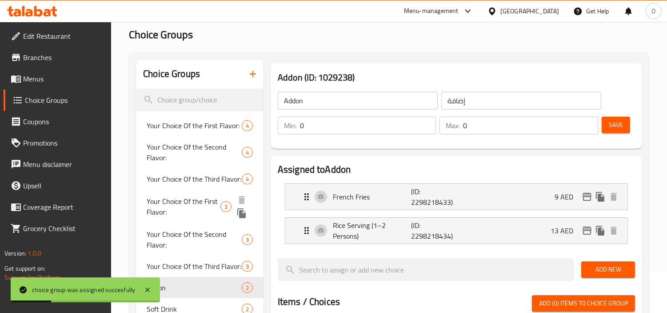
scroll to position [148, 0]
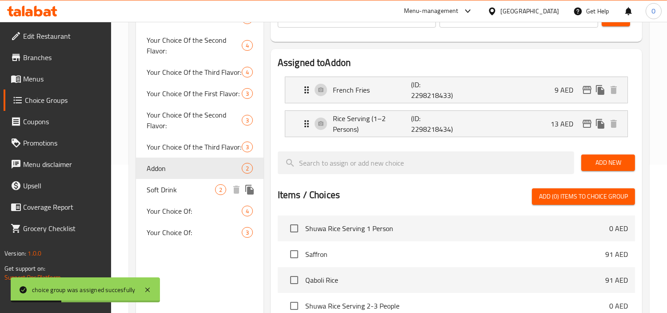
click at [170, 186] on span "Soft Drink" at bounding box center [181, 189] width 68 height 11
type input "Soft Drink"
type input "مشروب غازي"
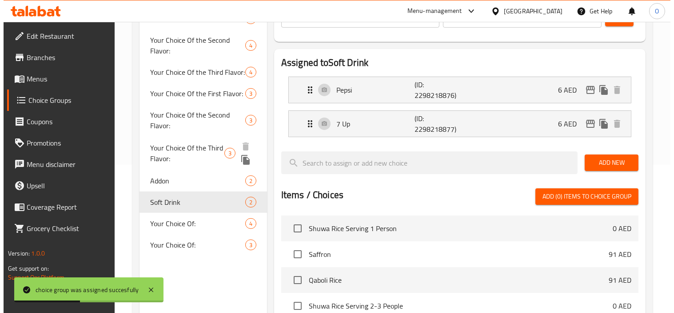
scroll to position [332, 0]
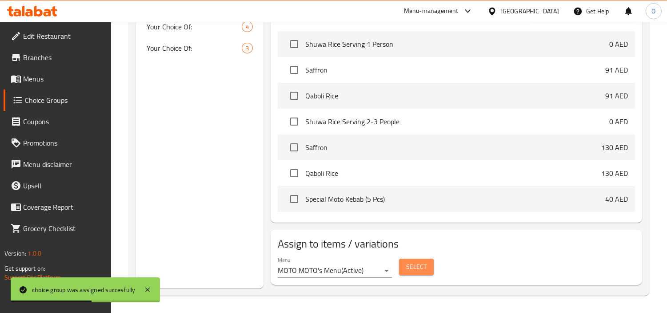
click at [405, 262] on button "Select" at bounding box center [416, 266] width 35 height 16
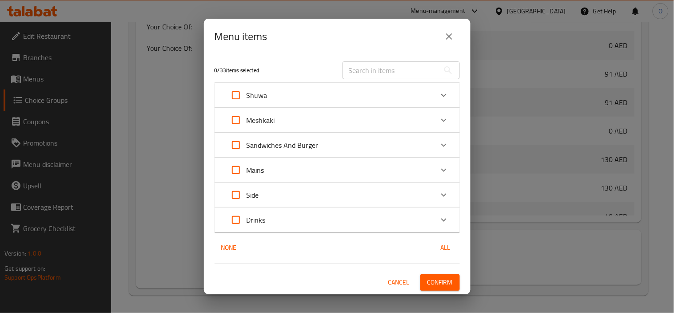
click at [282, 122] on div "Meshkaki" at bounding box center [329, 119] width 208 height 21
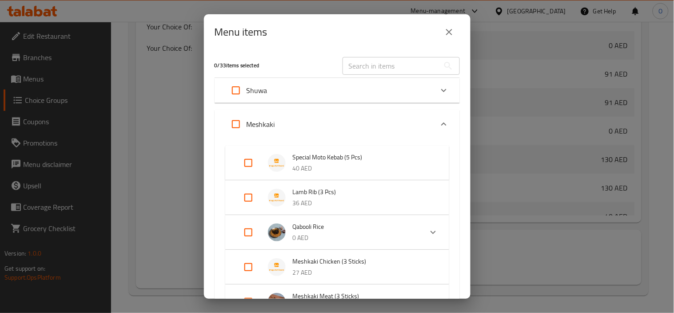
click at [238, 199] on input "Expand" at bounding box center [248, 197] width 21 height 21
checkbox input "true"
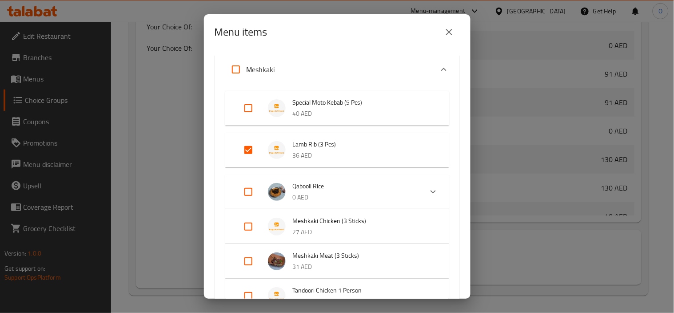
scroll to position [99, 0]
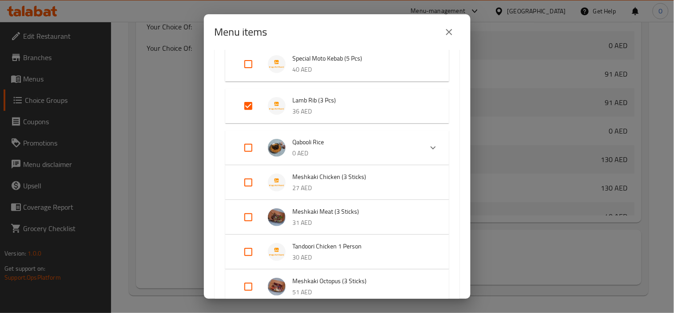
click at [245, 184] on input "Expand" at bounding box center [248, 182] width 21 height 21
checkbox input "true"
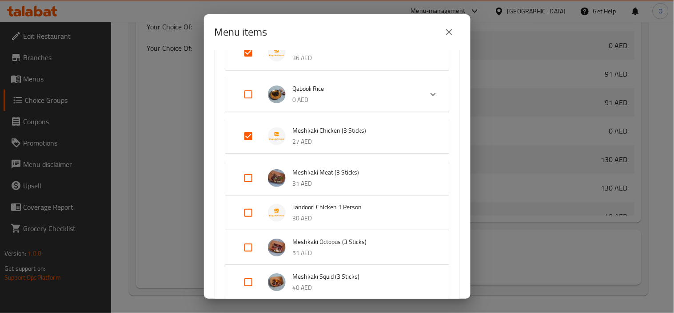
scroll to position [197, 0]
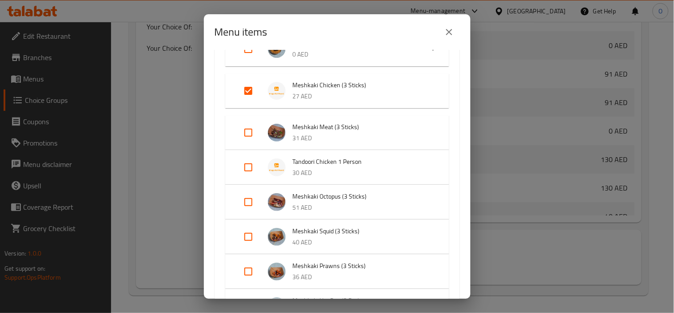
click at [250, 133] on input "Expand" at bounding box center [248, 132] width 21 height 21
checkbox input "true"
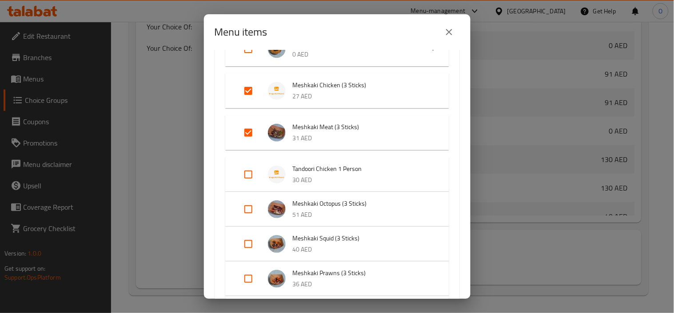
click at [248, 201] on input "Expand" at bounding box center [248, 208] width 21 height 21
checkbox input "true"
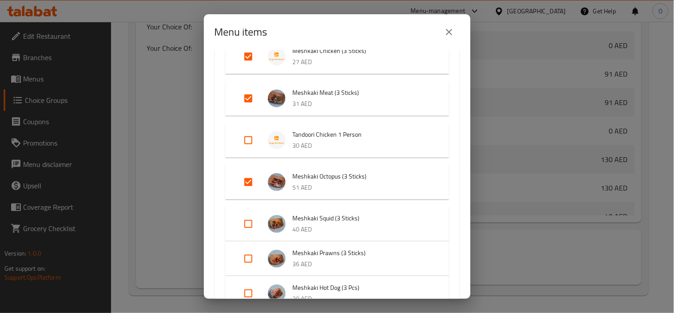
scroll to position [247, 0]
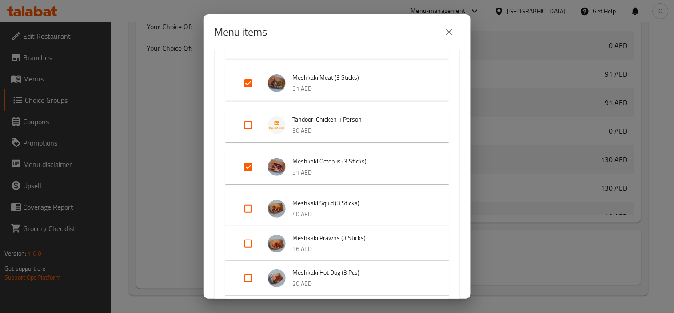
click at [253, 198] on input "Expand" at bounding box center [248, 208] width 21 height 21
checkbox input "true"
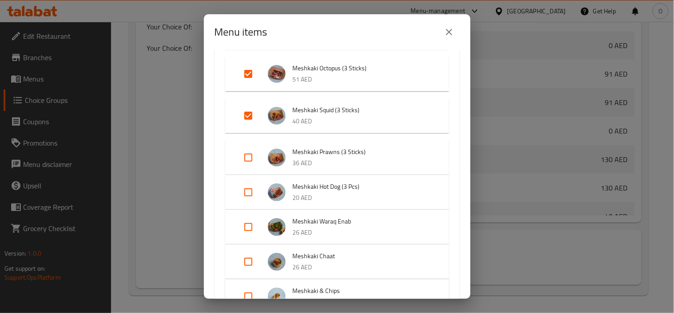
scroll to position [345, 0]
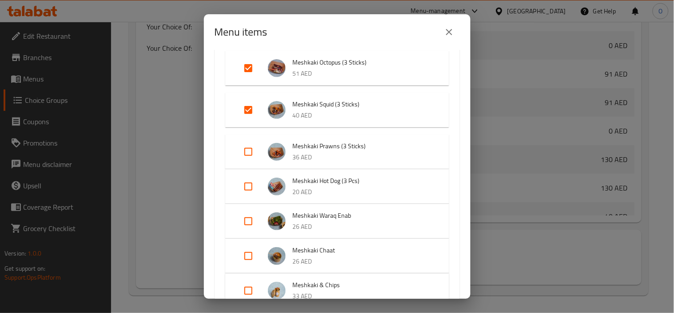
click at [245, 148] on input "Expand" at bounding box center [248, 151] width 21 height 21
checkbox input "true"
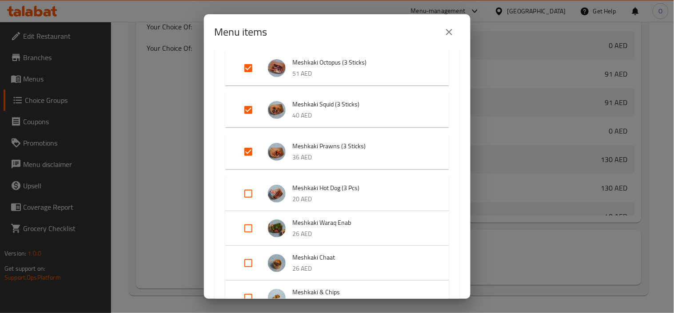
click at [253, 196] on input "Expand" at bounding box center [248, 193] width 21 height 21
checkbox input "true"
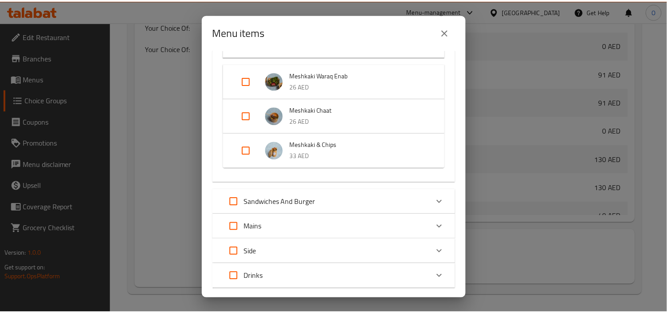
scroll to position [550, 0]
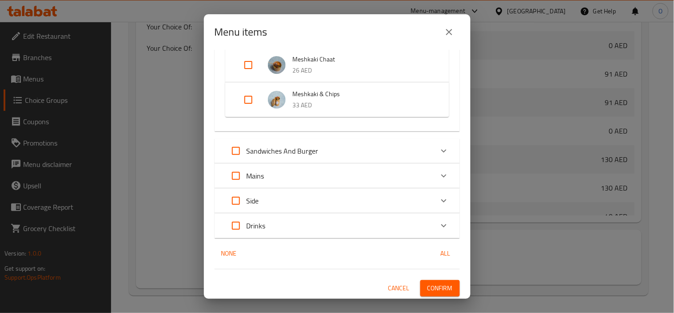
click at [437, 285] on span "Confirm" at bounding box center [440, 287] width 25 height 11
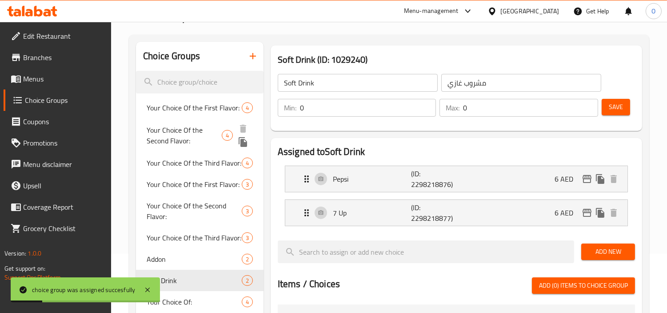
scroll to position [36, 0]
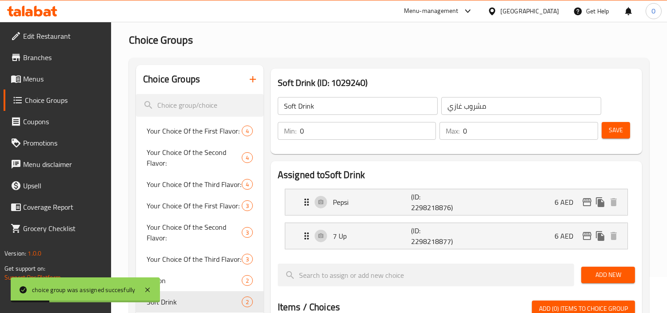
click at [249, 74] on icon "button" at bounding box center [253, 79] width 11 height 11
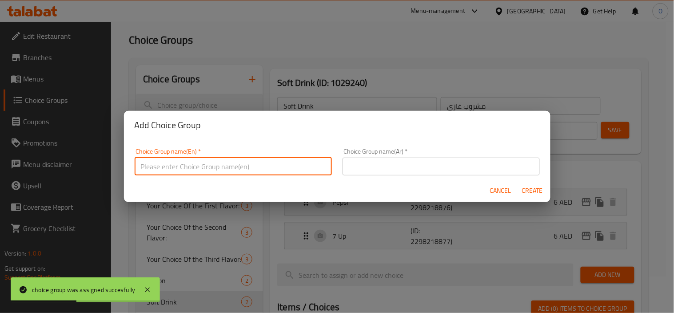
click at [169, 162] on input "text" at bounding box center [233, 166] width 197 height 18
type input "ِ"
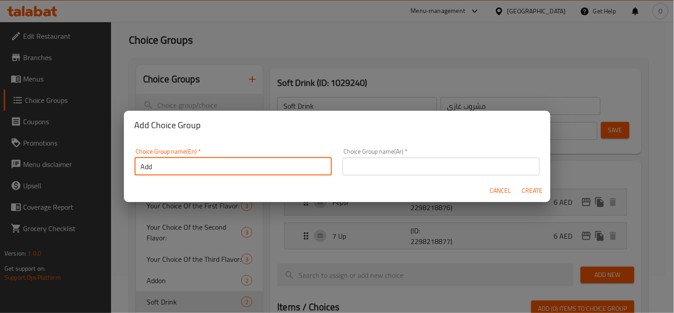
type input "Add-Ons"
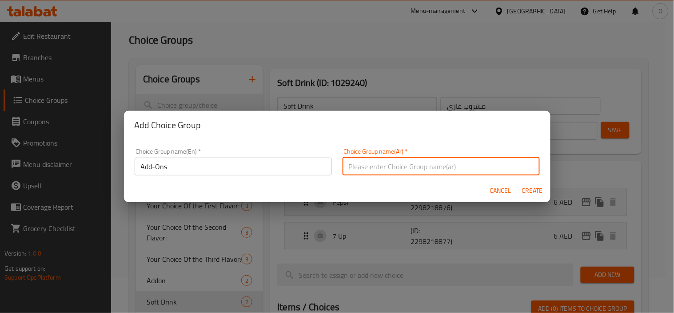
click at [348, 160] on input "text" at bounding box center [441, 166] width 197 height 18
drag, startPoint x: 366, startPoint y: 167, endPoint x: 386, endPoint y: 168, distance: 20.0
click at [386, 168] on input "إضافات" at bounding box center [441, 166] width 197 height 18
type input "إضافات"
click at [529, 185] on span "Create" at bounding box center [532, 190] width 21 height 11
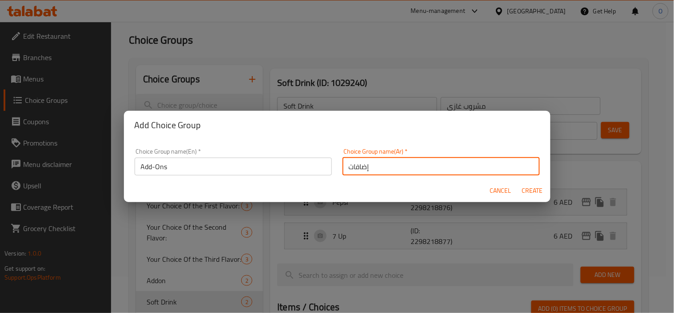
type input "Add-Ons"
type input "إضافات"
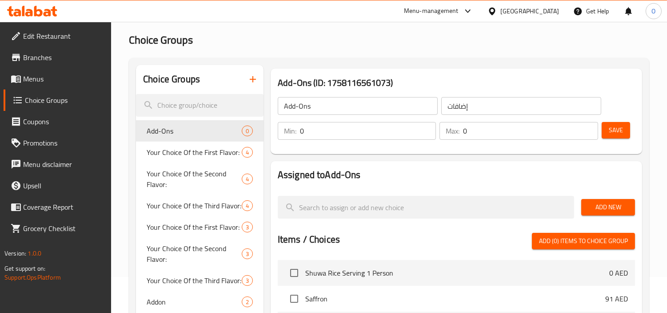
click at [611, 204] on span "Add New" at bounding box center [609, 206] width 40 height 11
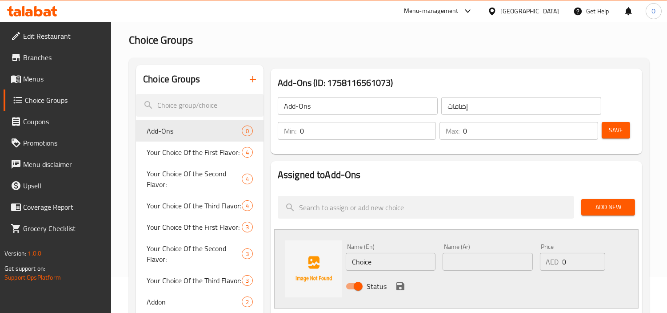
click at [378, 263] on input "Choice" at bounding box center [391, 262] width 90 height 18
paste input "White Rice Servers 1-2 People"
type input "White Rice Servers 1-2 People"
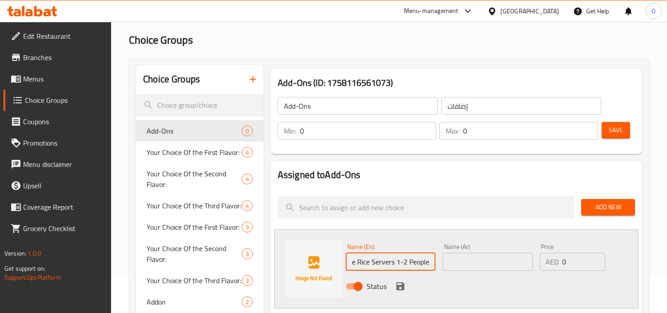
scroll to position [0, 0]
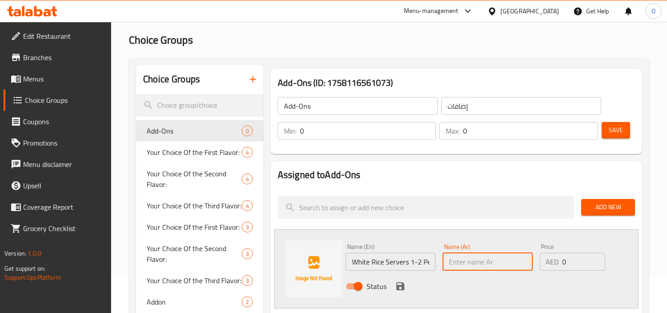
paste input "أرز أبيض يكفي من 1 إلى 2 شخص"
type input "أرز أبيض يكفي من 1 إلى 2 شخص"
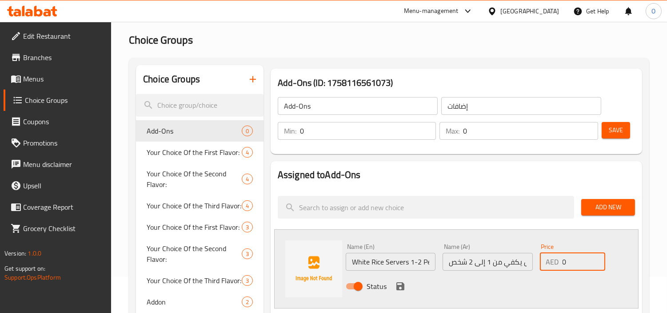
drag, startPoint x: 565, startPoint y: 273, endPoint x: 559, endPoint y: 274, distance: 5.8
click at [559, 274] on div "Name (En) White Rice Servers 1-2 People Name (En) Name (Ar) أرز أبيض يكفي من 1 …" at bounding box center [487, 269] width 291 height 58
type input "13"
click at [397, 290] on icon "save" at bounding box center [400, 286] width 11 height 11
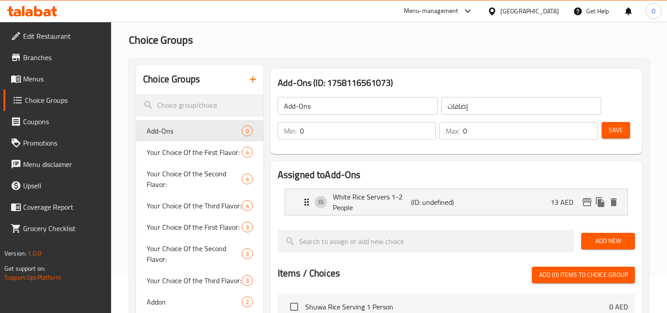
click at [625, 120] on div "Save" at bounding box center [615, 130] width 30 height 21
click at [620, 129] on span "Save" at bounding box center [616, 129] width 14 height 11
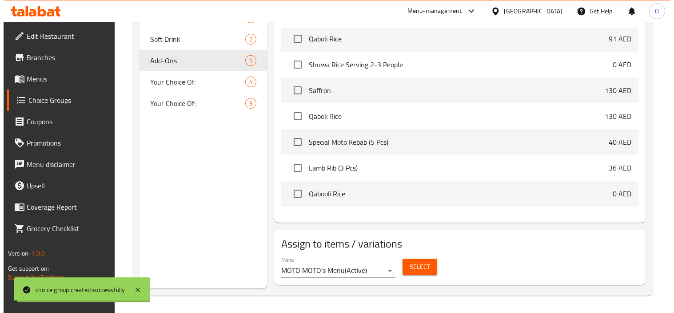
scroll to position [148, 0]
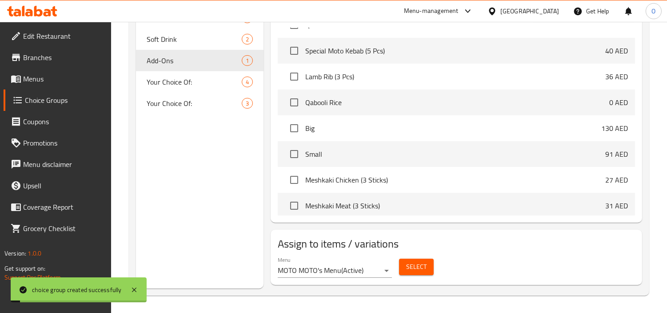
click at [408, 268] on span "Select" at bounding box center [416, 266] width 20 height 11
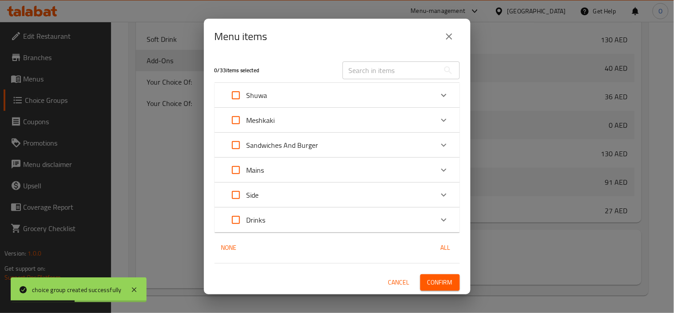
click at [251, 119] on p "Meshkaki" at bounding box center [261, 120] width 28 height 11
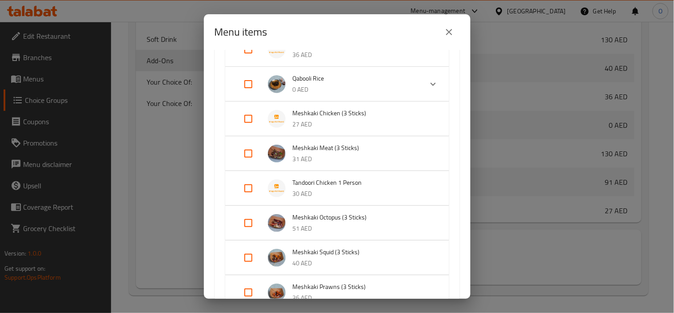
click at [256, 184] on input "Expand" at bounding box center [248, 187] width 21 height 21
checkbox input "true"
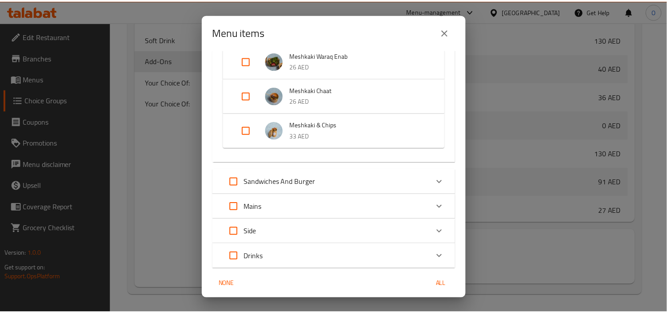
scroll to position [494, 0]
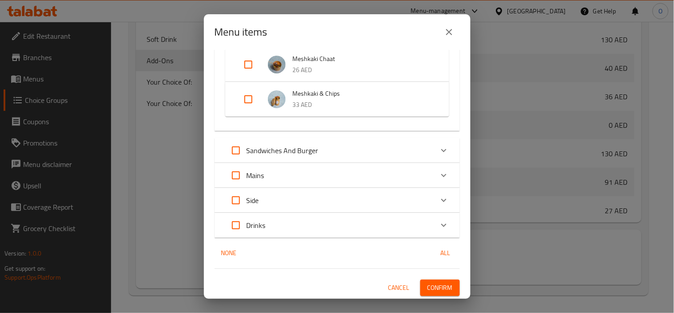
click at [429, 286] on span "Confirm" at bounding box center [440, 287] width 25 height 11
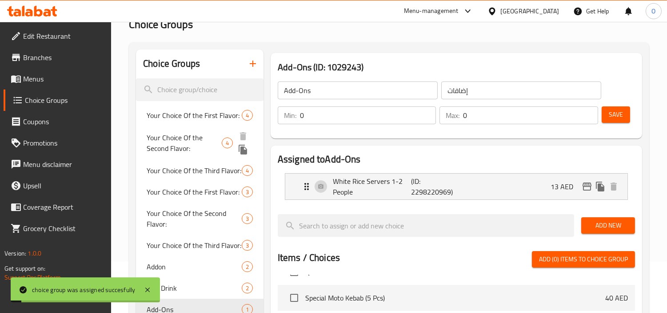
scroll to position [51, 0]
